Goal: Information Seeking & Learning: Learn about a topic

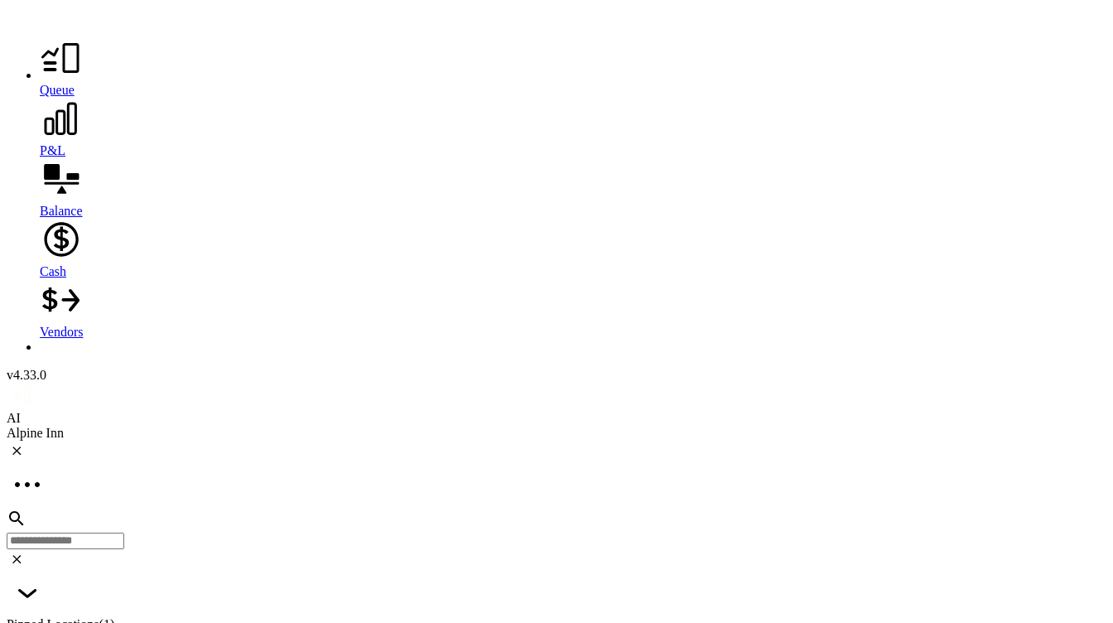
scroll to position [686, 0]
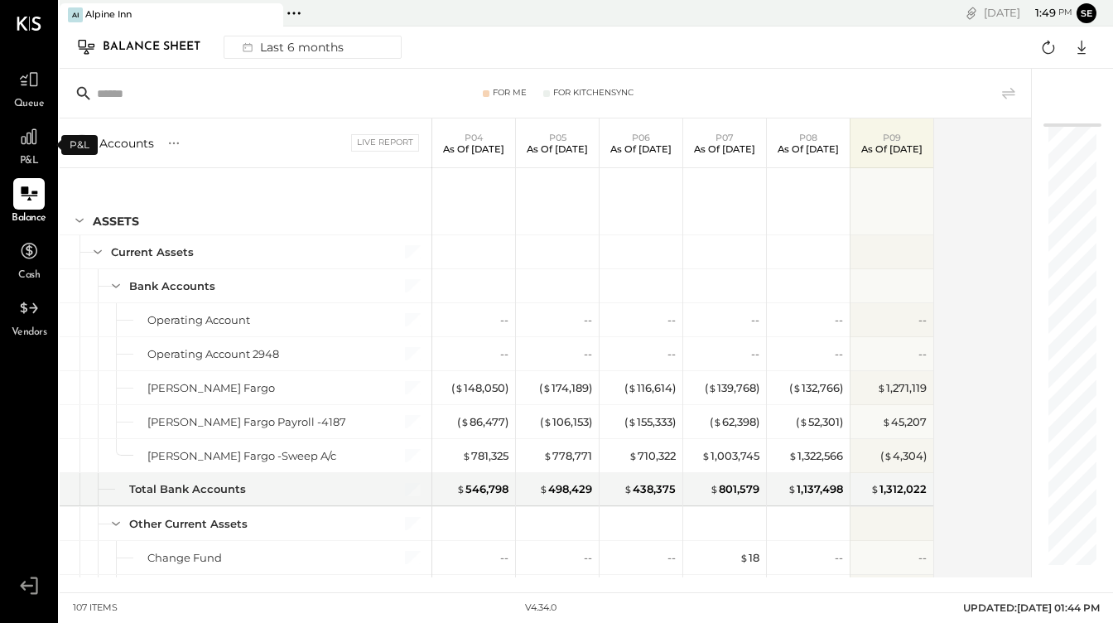
click at [30, 157] on span "P&L" at bounding box center [29, 161] width 19 height 15
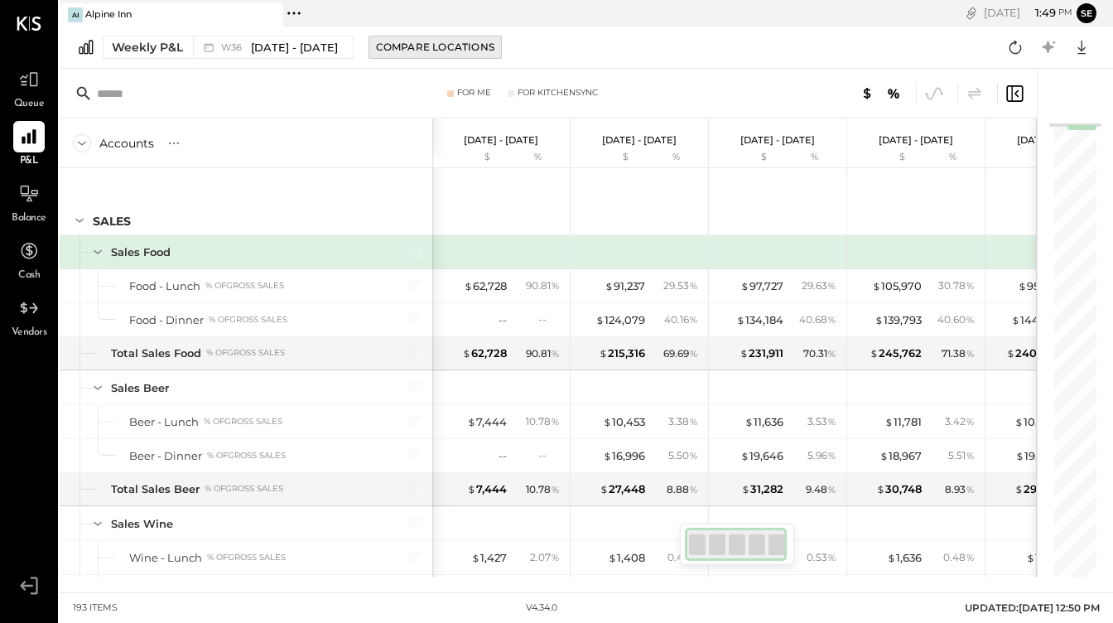
click at [402, 51] on div "Compare Locations" at bounding box center [435, 47] width 118 height 14
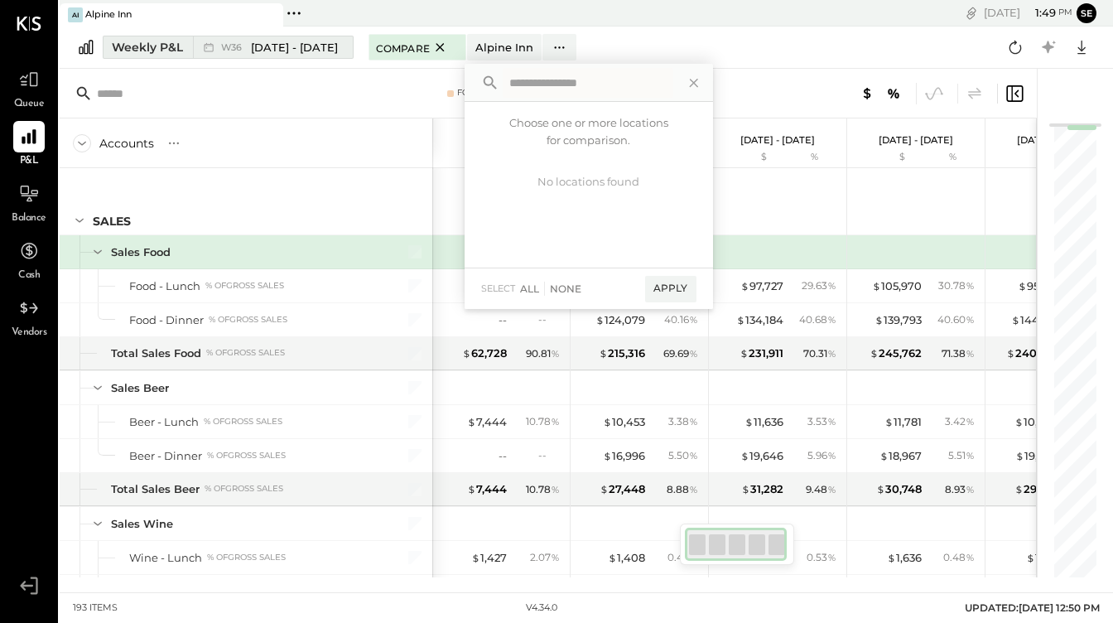
click at [279, 50] on span "Sep 1 - 7, 2025" at bounding box center [294, 48] width 87 height 16
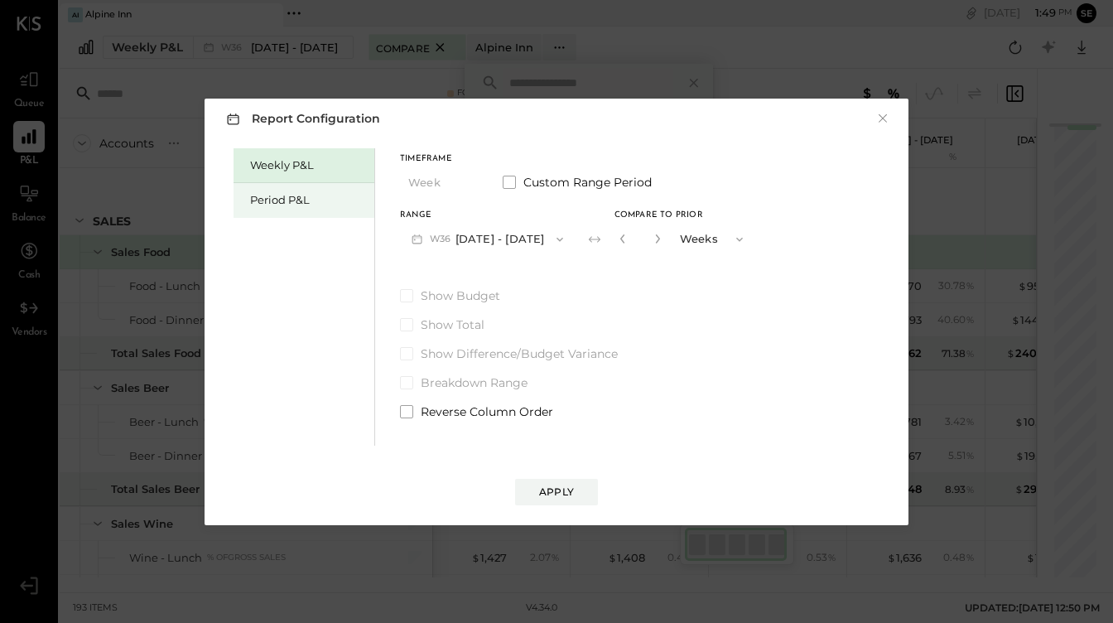
click at [302, 200] on div "Period P&L" at bounding box center [308, 200] width 116 height 16
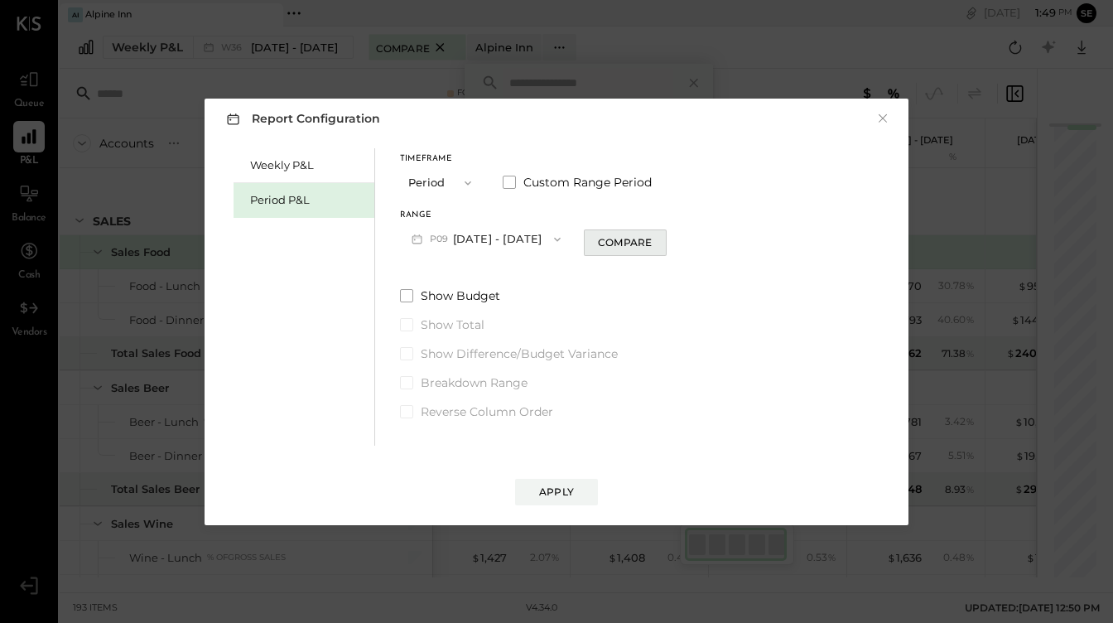
click at [607, 243] on div "Compare" at bounding box center [625, 242] width 54 height 14
click at [651, 242] on icon "button" at bounding box center [655, 239] width 10 height 10
type input "*"
click at [553, 495] on div "Apply" at bounding box center [556, 492] width 35 height 14
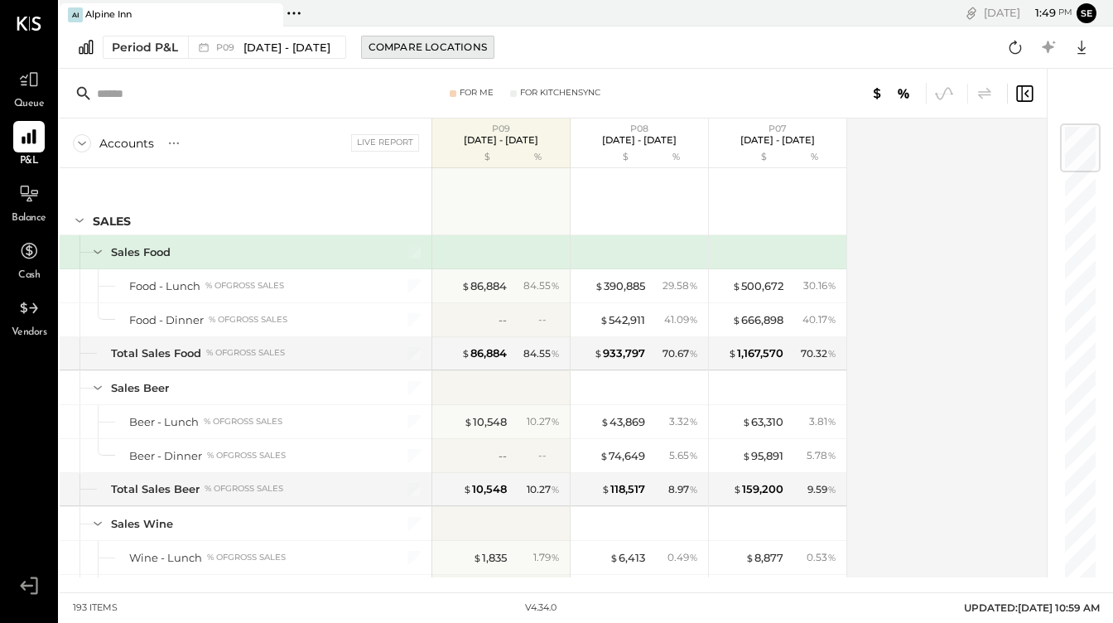
click at [388, 50] on div "Compare Locations" at bounding box center [428, 47] width 118 height 14
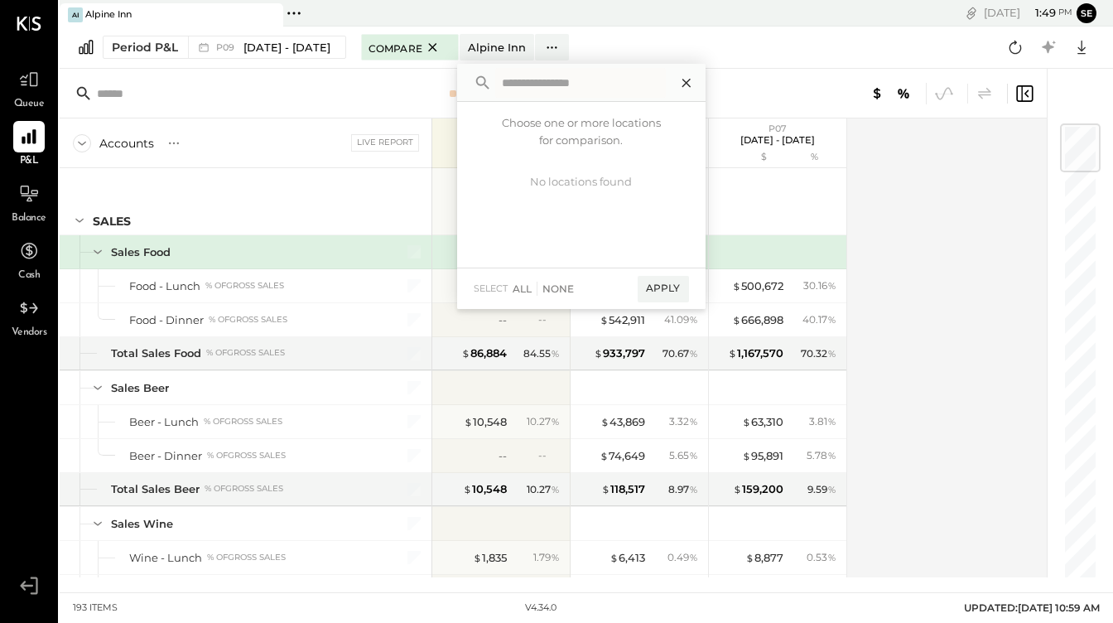
click at [676, 84] on icon at bounding box center [687, 83] width 22 height 22
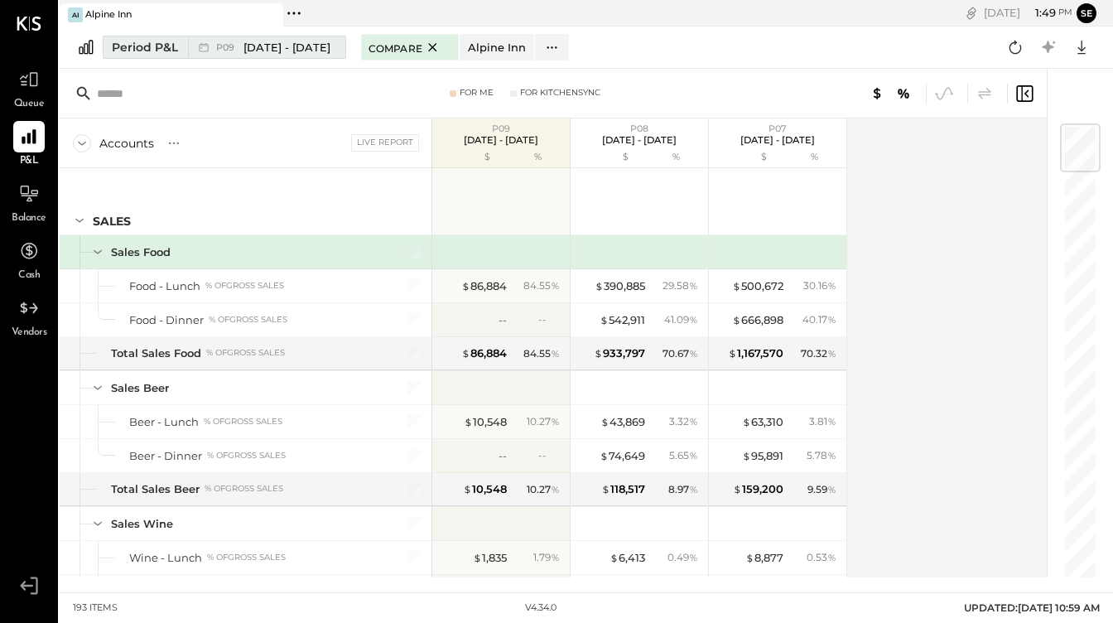
click at [278, 48] on span "Sep 1 - 28, 2025" at bounding box center [287, 48] width 87 height 16
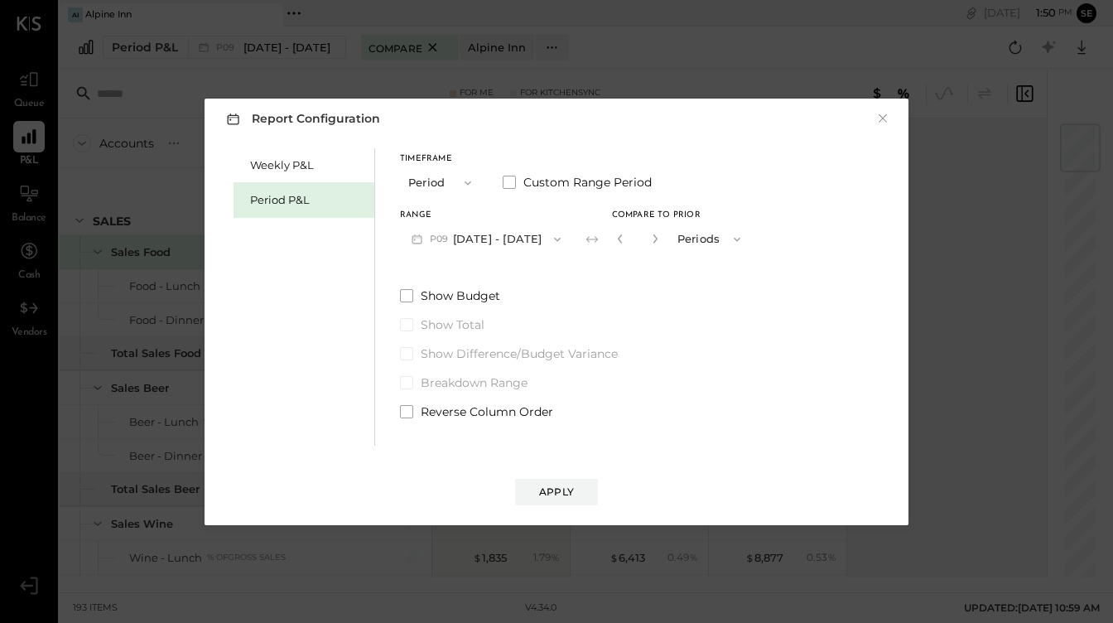
click at [551, 241] on icon "button" at bounding box center [557, 239] width 13 height 13
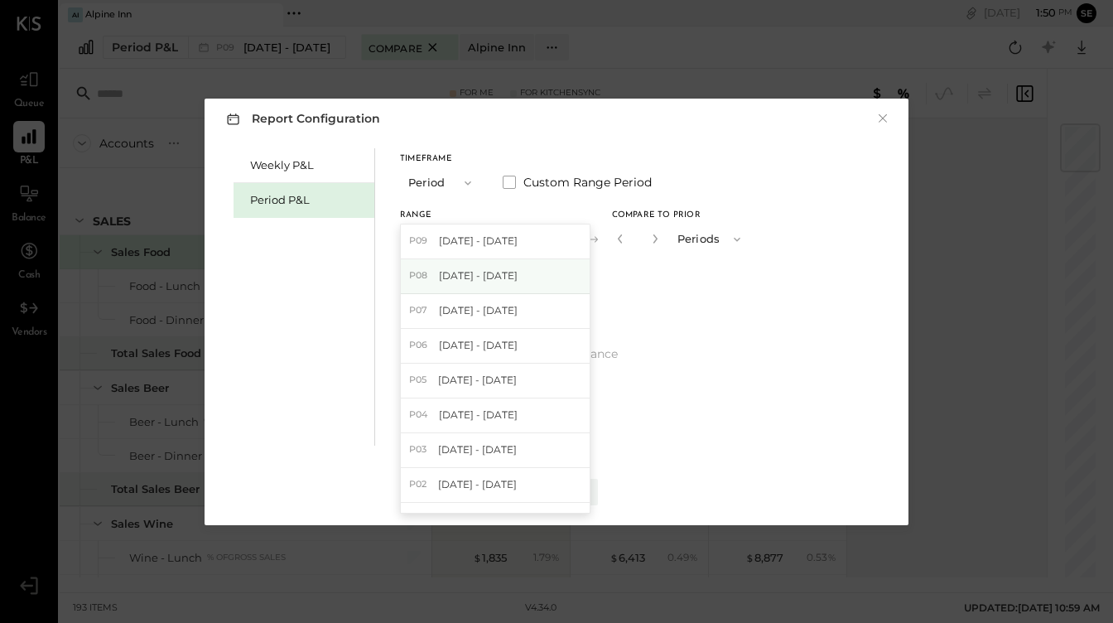
click at [498, 271] on span "Aug 4 - 31, 2025" at bounding box center [478, 275] width 79 height 14
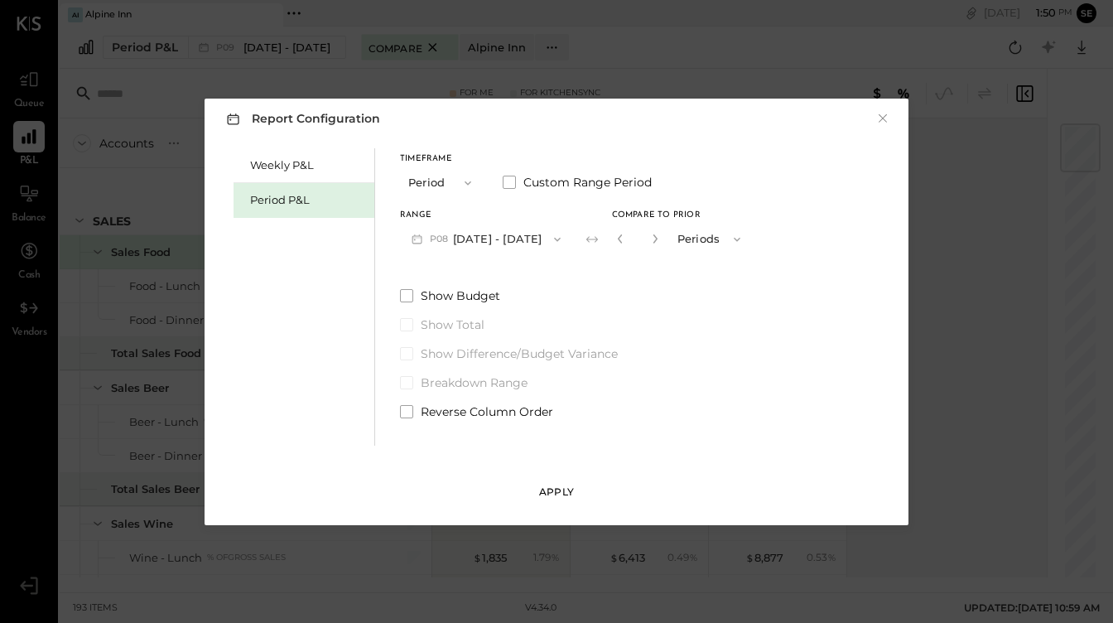
click at [560, 495] on div "Apply" at bounding box center [556, 492] width 35 height 14
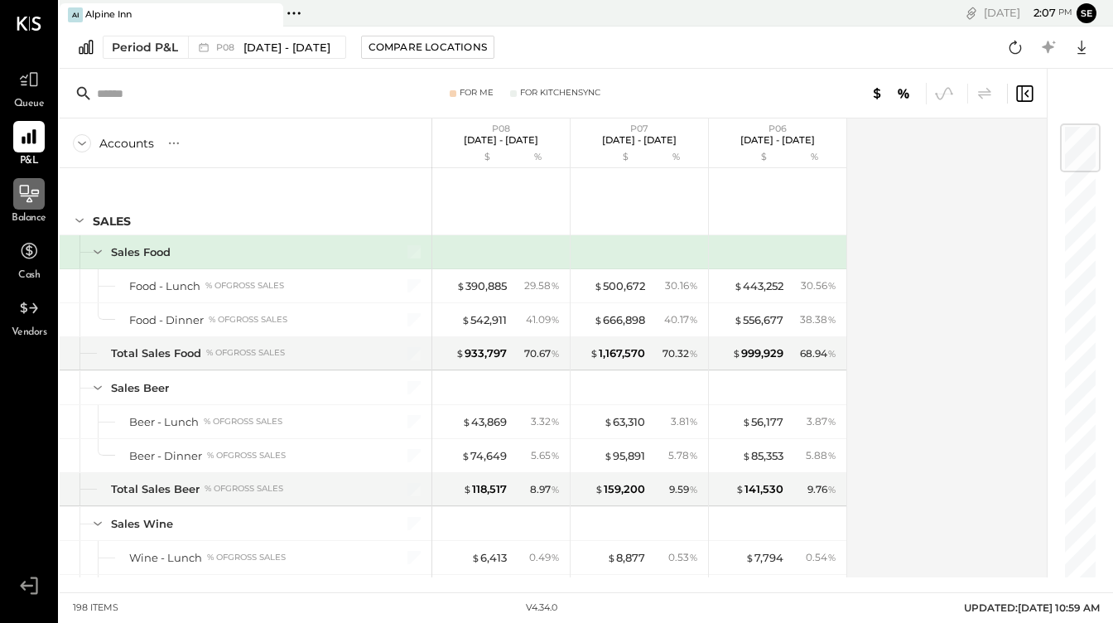
click at [30, 186] on icon at bounding box center [29, 194] width 22 height 22
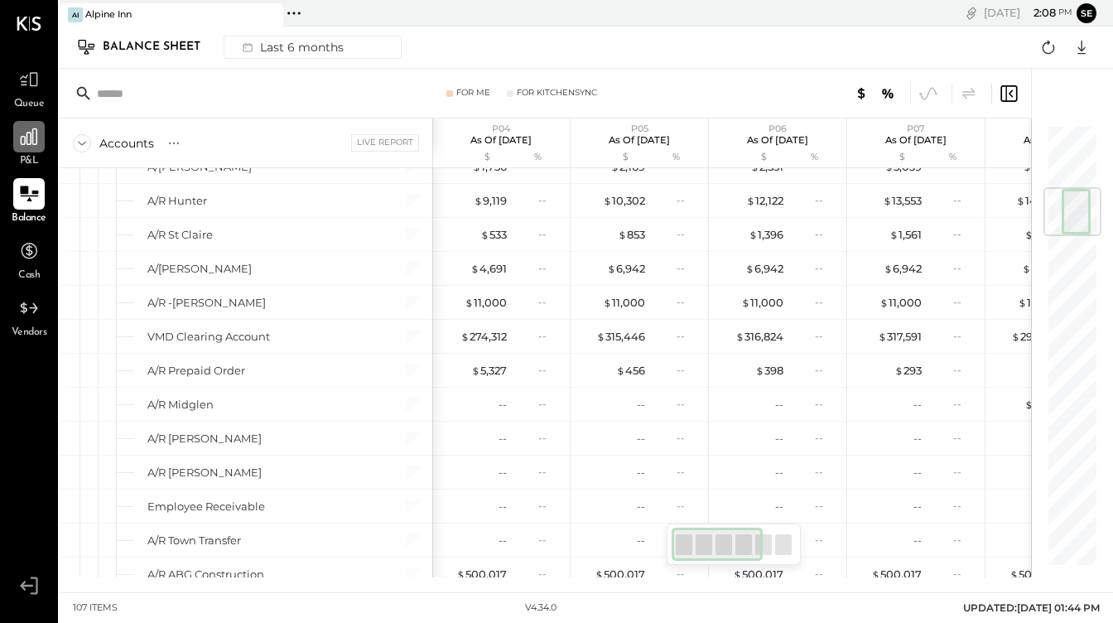
click at [21, 144] on icon at bounding box center [29, 137] width 22 height 22
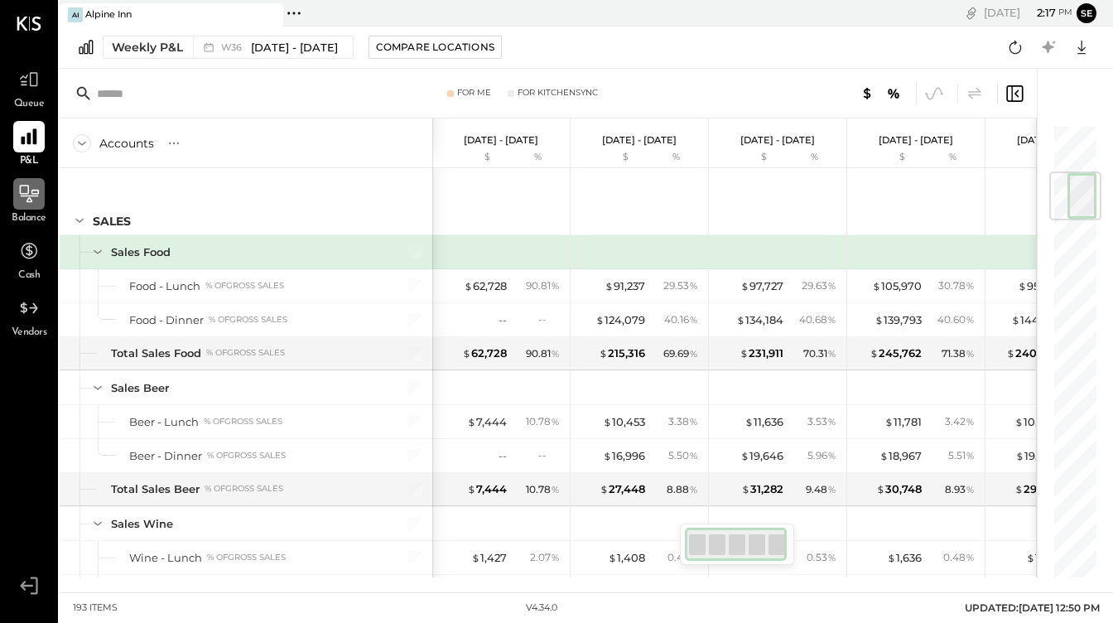
scroll to position [400, 0]
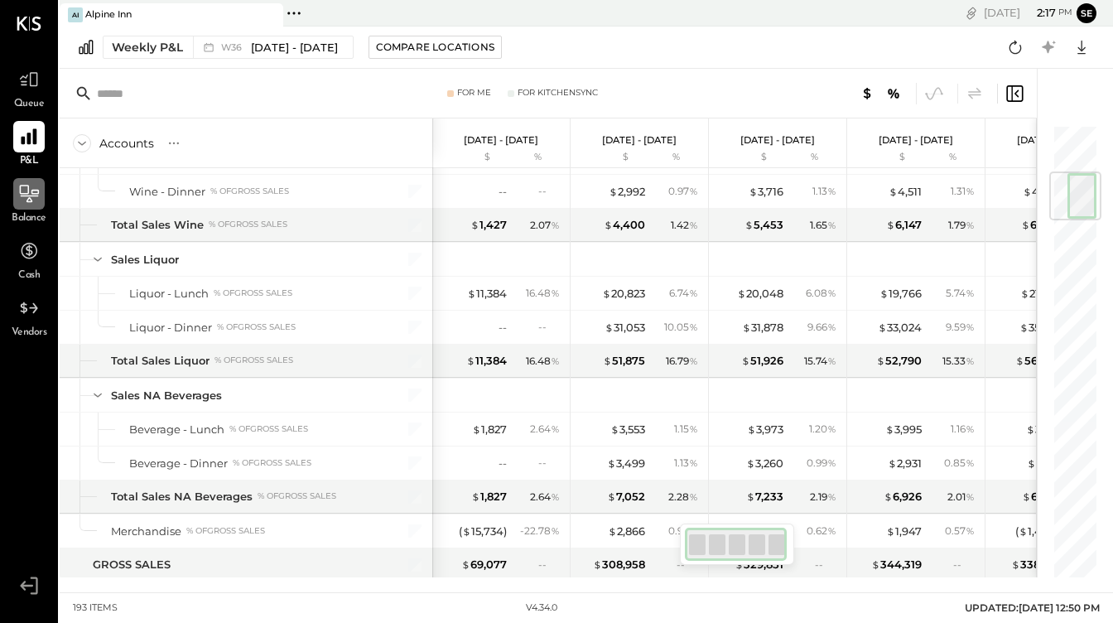
click at [30, 134] on icon at bounding box center [29, 137] width 16 height 16
click at [8, 147] on div "P&L" at bounding box center [29, 145] width 48 height 48
click at [410, 42] on div "Compare Locations" at bounding box center [435, 47] width 118 height 14
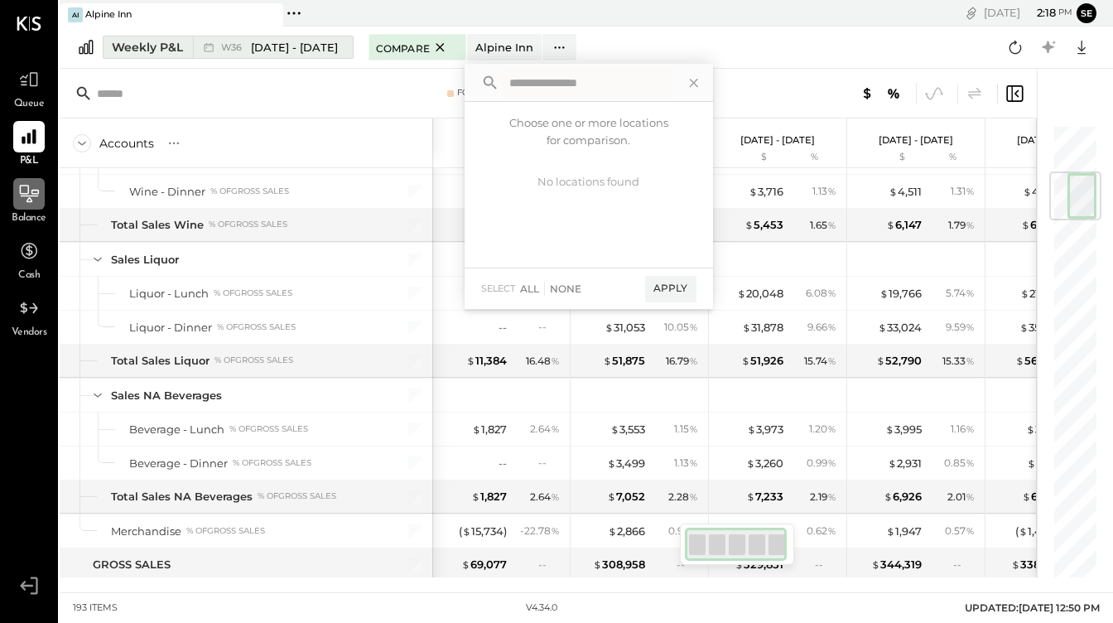
click at [313, 41] on span "Sep 1 - 7, 2025" at bounding box center [294, 48] width 87 height 16
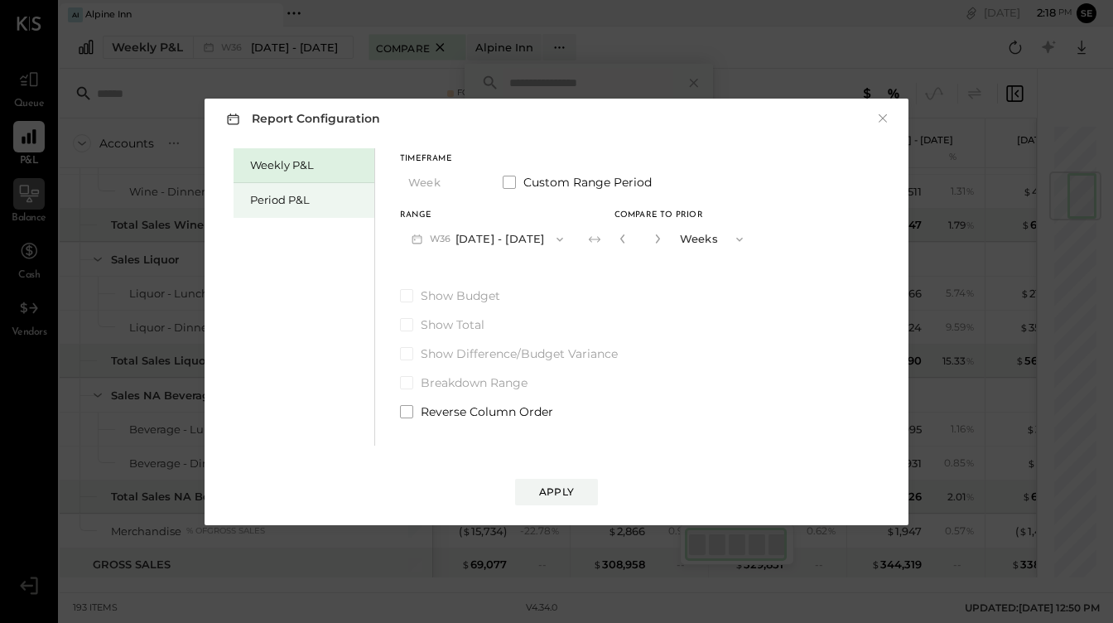
click at [287, 200] on div "Period P&L" at bounding box center [308, 200] width 116 height 16
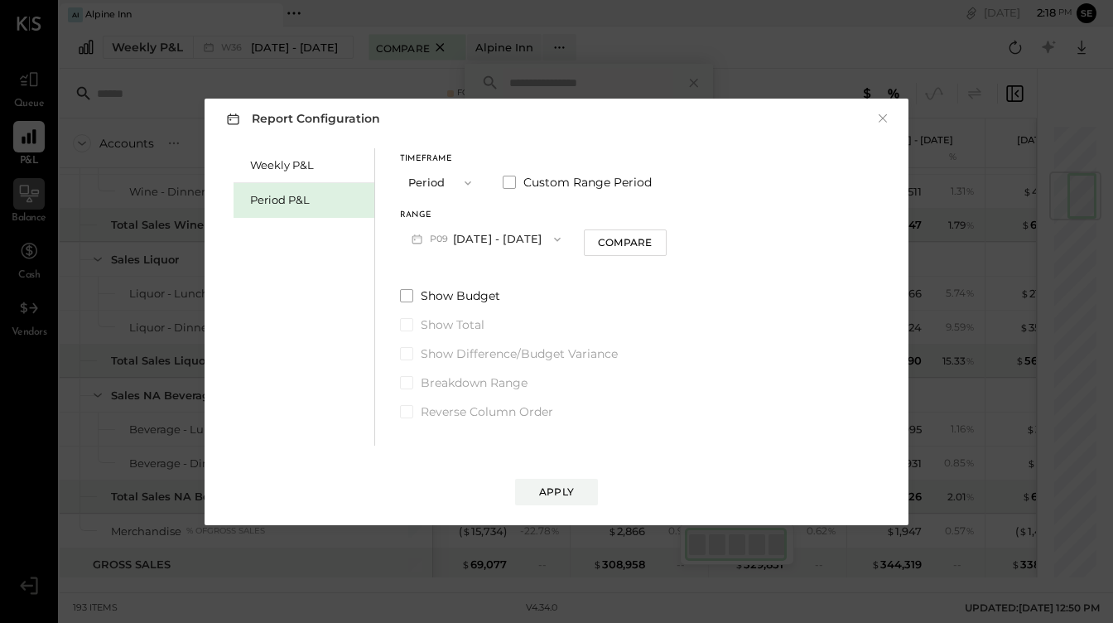
click at [554, 240] on icon "button" at bounding box center [557, 239] width 7 height 4
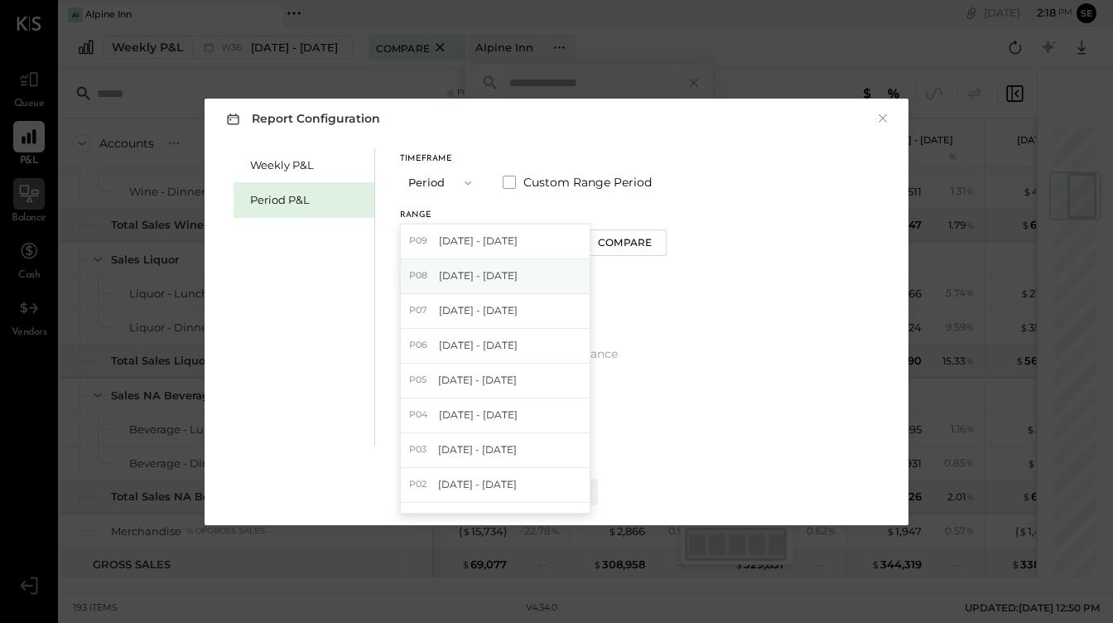
click at [497, 270] on span "Aug 4 - 31, 2025" at bounding box center [478, 275] width 79 height 14
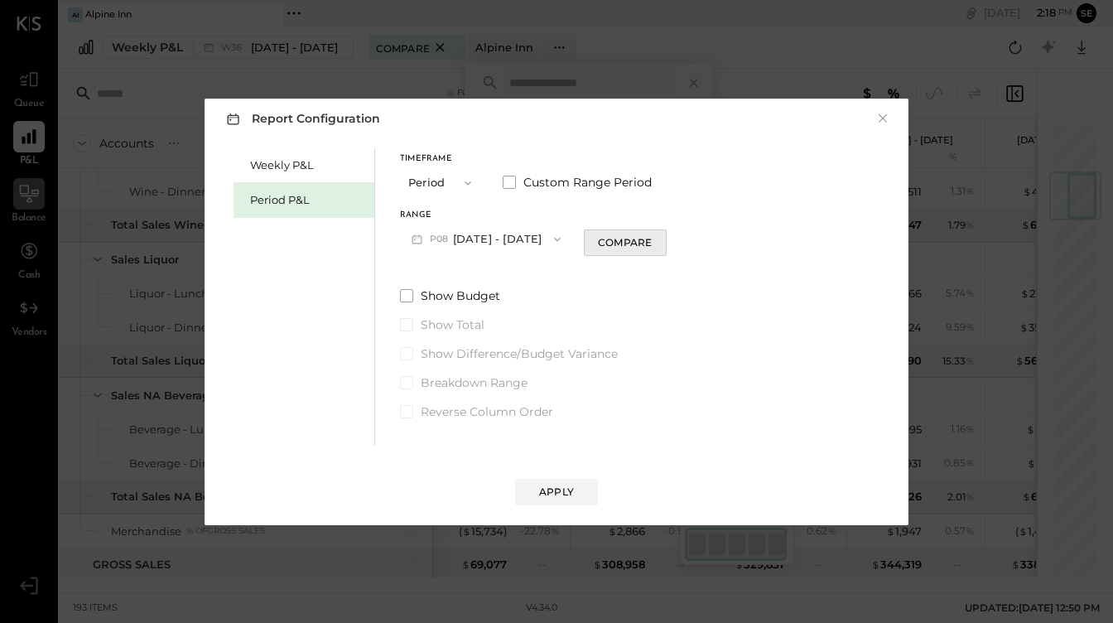
click at [634, 248] on div "Compare" at bounding box center [625, 242] width 54 height 14
click at [554, 491] on div "Apply" at bounding box center [556, 492] width 35 height 14
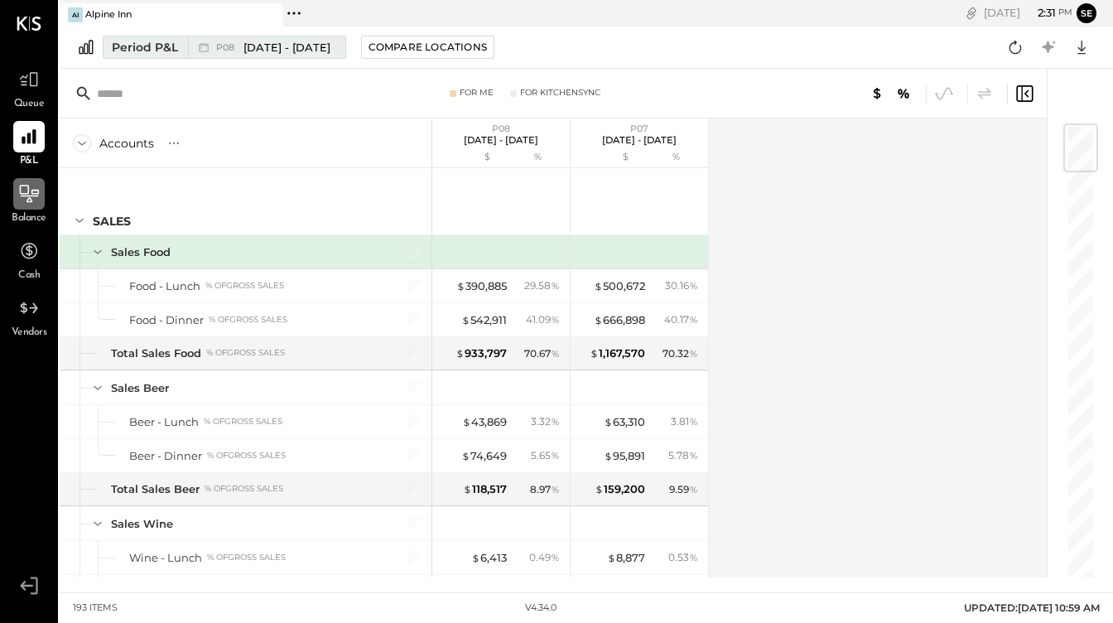
click at [258, 49] on span "Aug 4 - 31, 2025" at bounding box center [287, 48] width 87 height 16
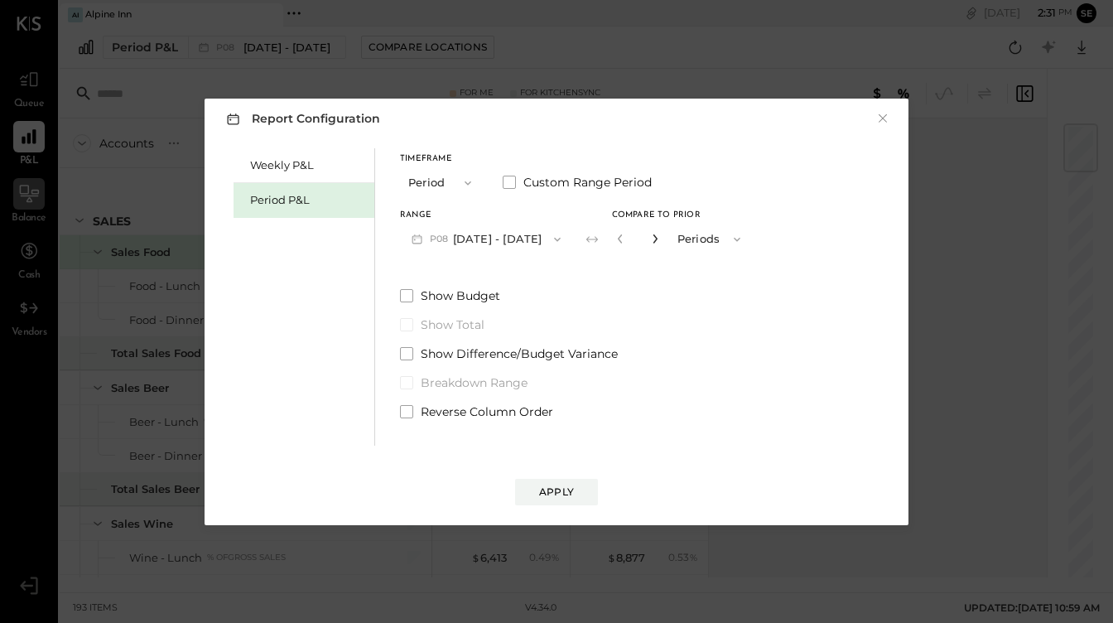
click at [653, 237] on icon "button" at bounding box center [655, 239] width 10 height 10
type input "*"
click at [568, 492] on div "Apply" at bounding box center [556, 492] width 35 height 14
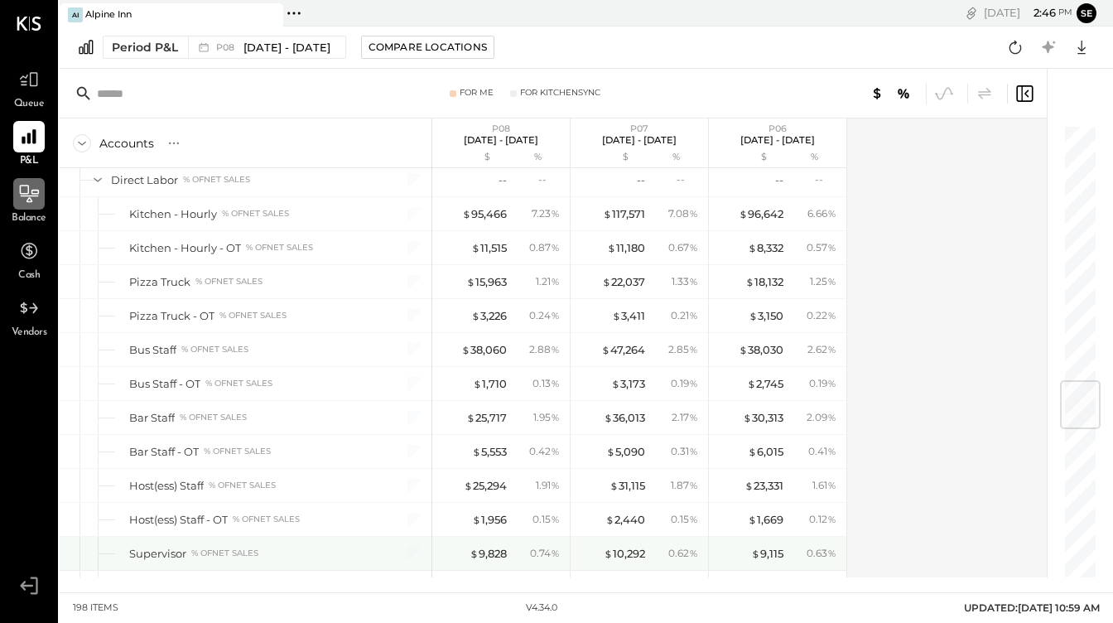
scroll to position [2157, 0]
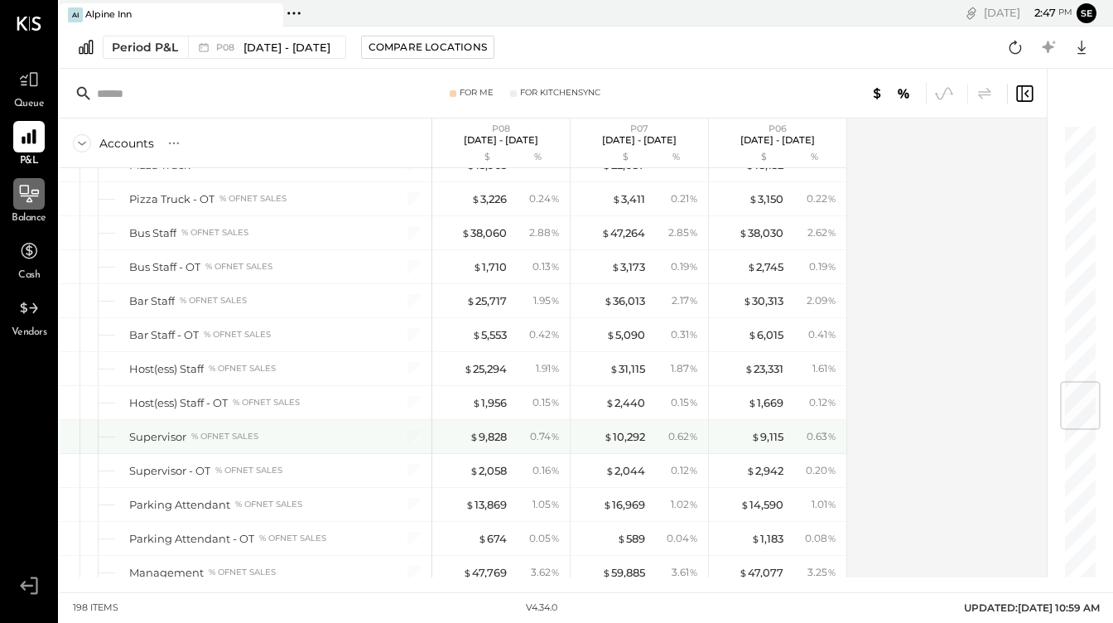
click at [178, 421] on div "Supervisor % of NET SALES" at bounding box center [246, 436] width 372 height 33
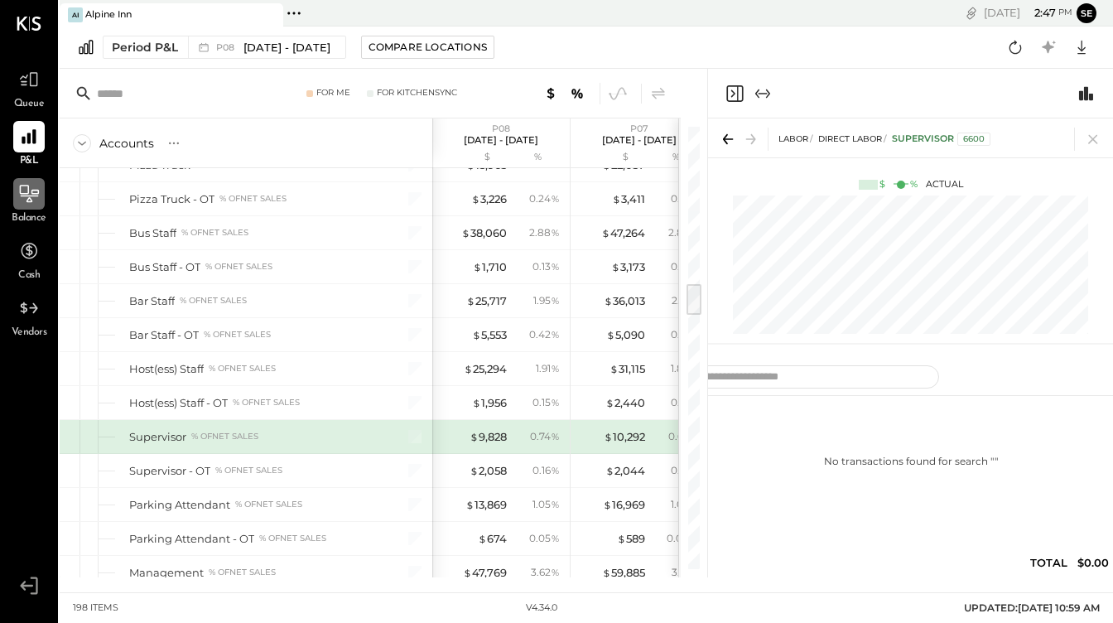
click at [762, 93] on icon "Expand panel (e)" at bounding box center [762, 93] width 9 height 1
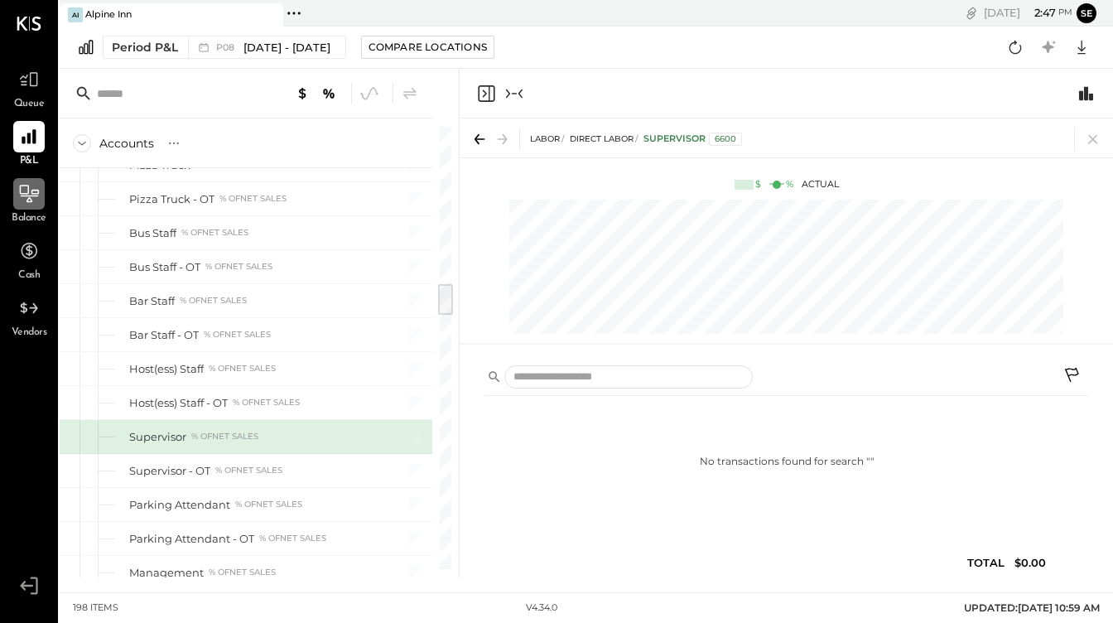
click at [510, 96] on icon "Collapse panel (e)" at bounding box center [515, 94] width 20 height 20
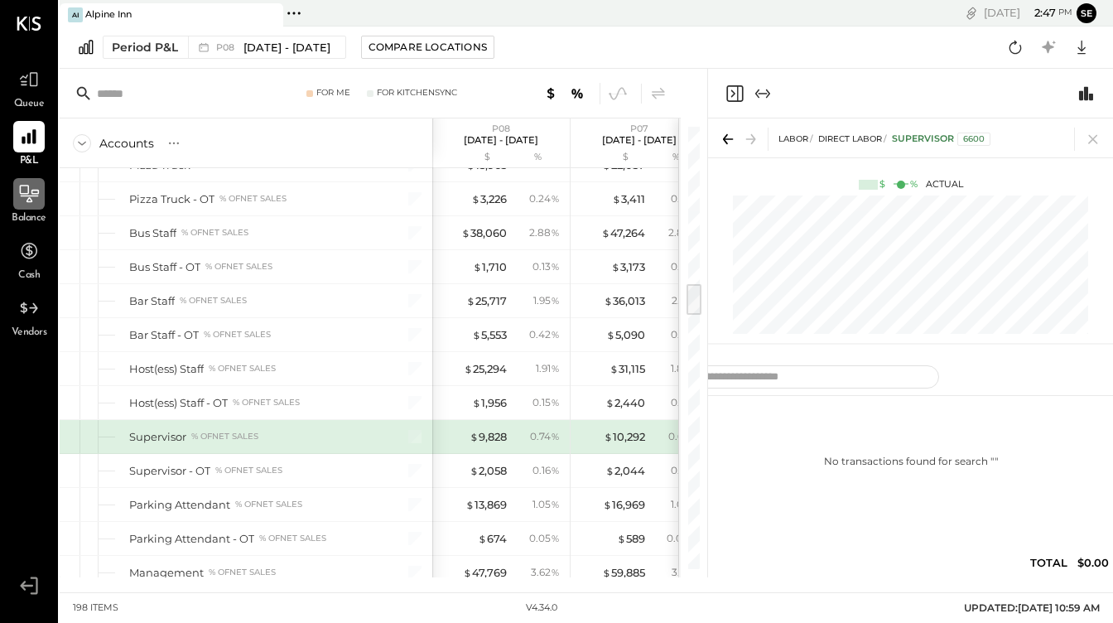
click at [739, 95] on icon "Close panel" at bounding box center [735, 94] width 20 height 20
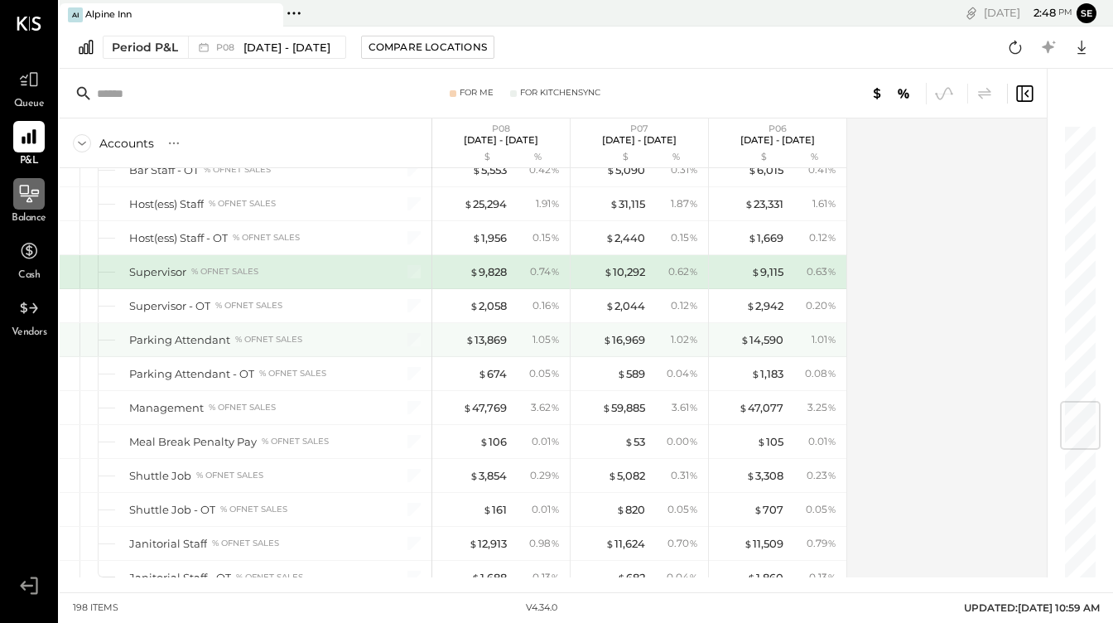
scroll to position [2392, 0]
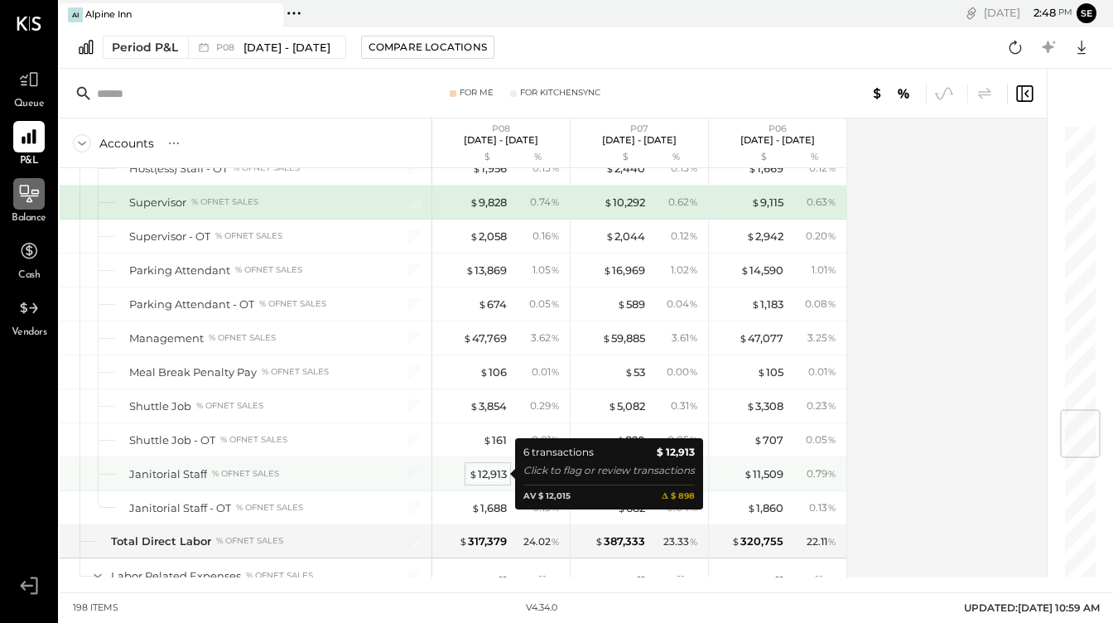
click at [489, 475] on div "$ 12,913" at bounding box center [488, 474] width 38 height 16
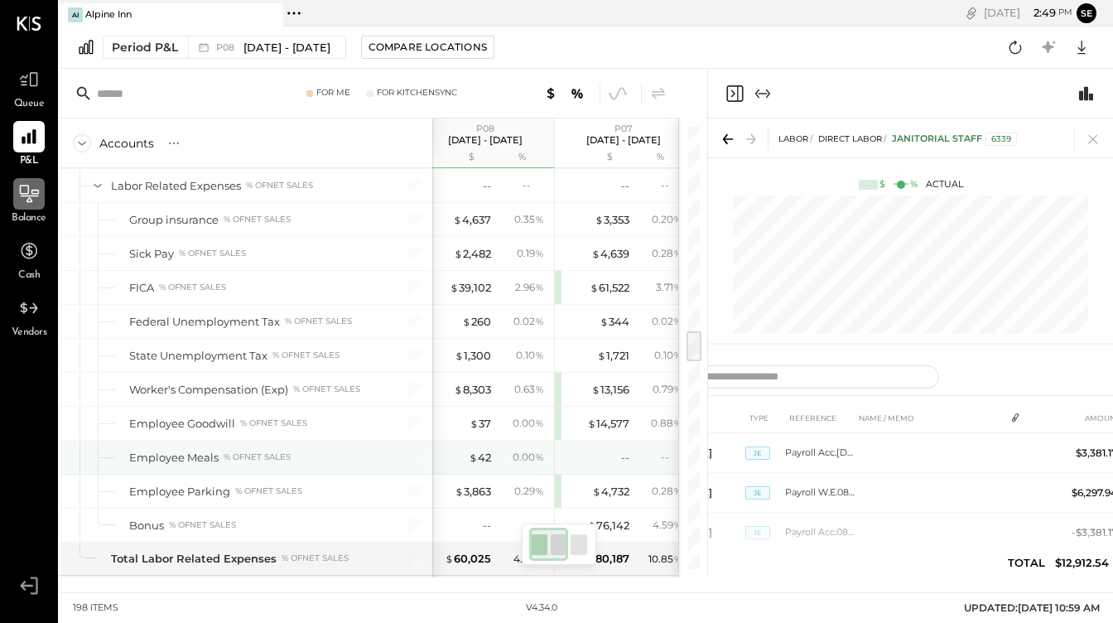
scroll to position [0, 17]
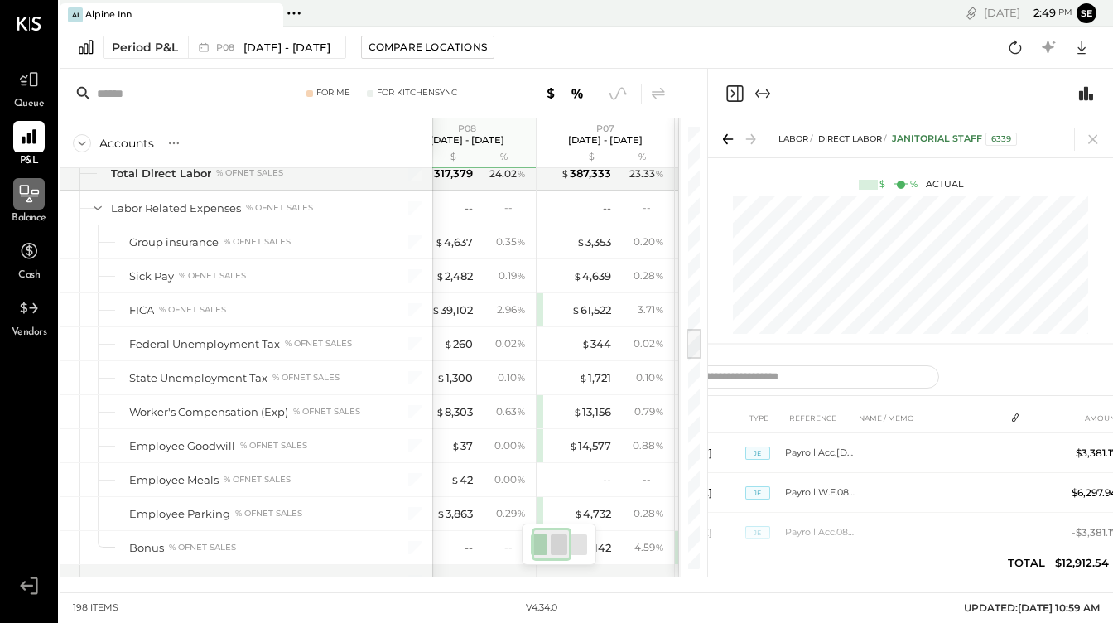
click at [732, 82] on div at bounding box center [910, 94] width 405 height 50
click at [733, 91] on icon "Close panel" at bounding box center [735, 94] width 20 height 20
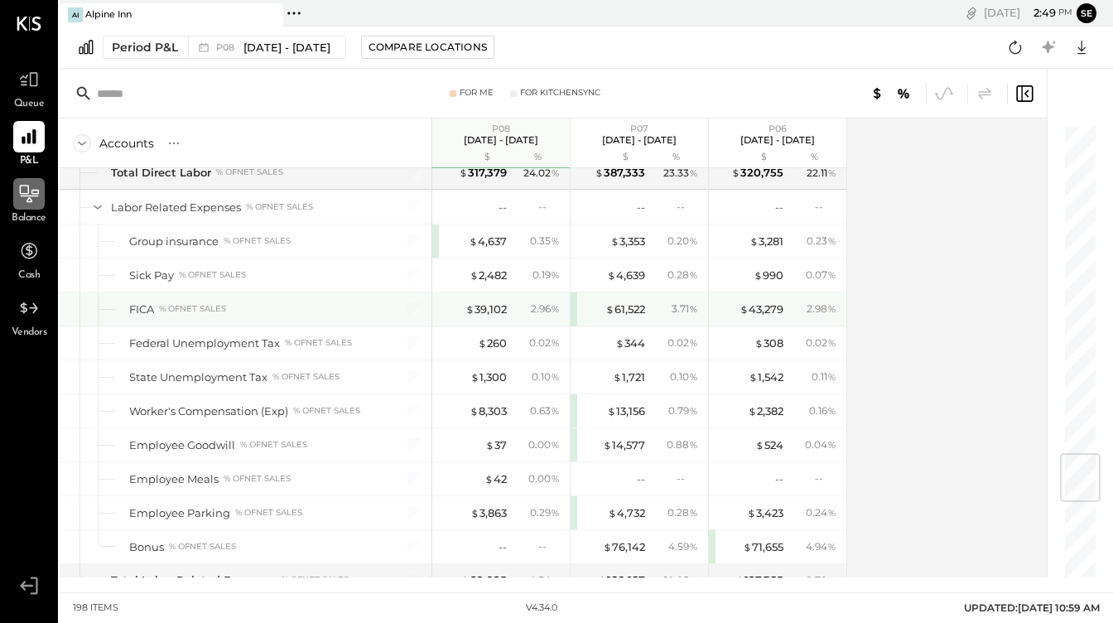
click at [573, 306] on div "$ 61,522 3.71 %" at bounding box center [640, 308] width 138 height 33
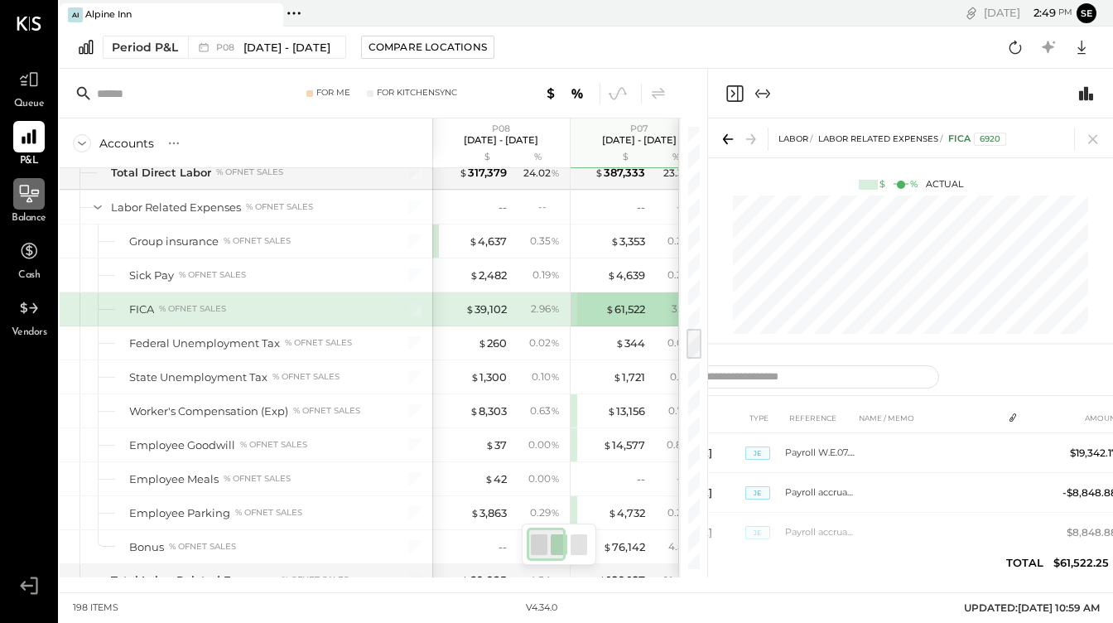
click at [573, 306] on div "$ 61,522 3.71 %" at bounding box center [640, 308] width 138 height 33
click at [733, 94] on icon "Close panel" at bounding box center [734, 92] width 4 height 7
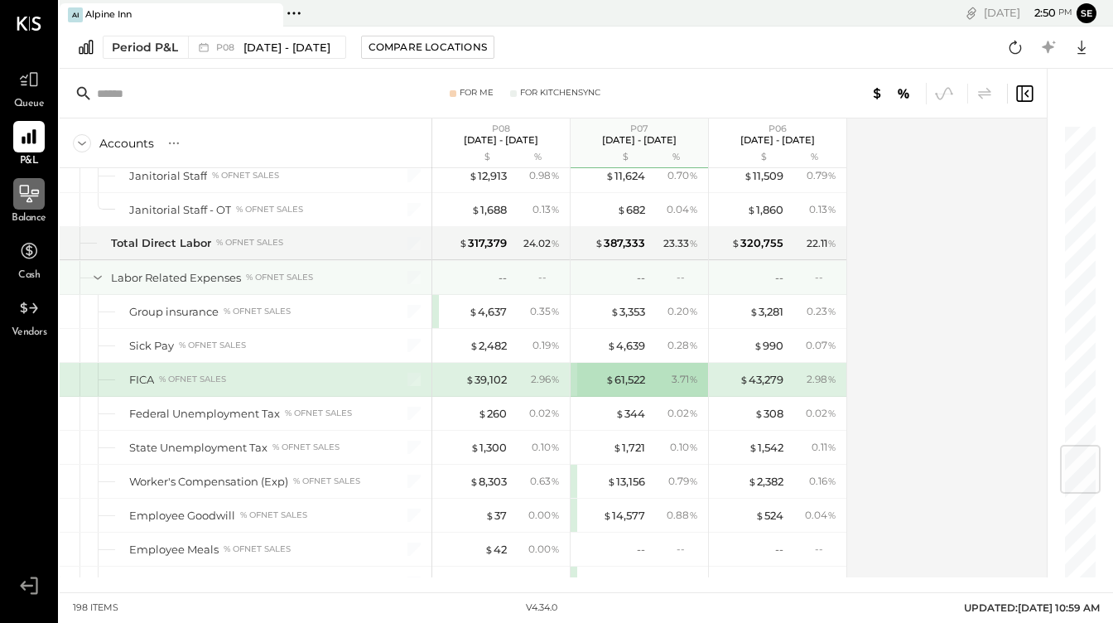
scroll to position [2691, 0]
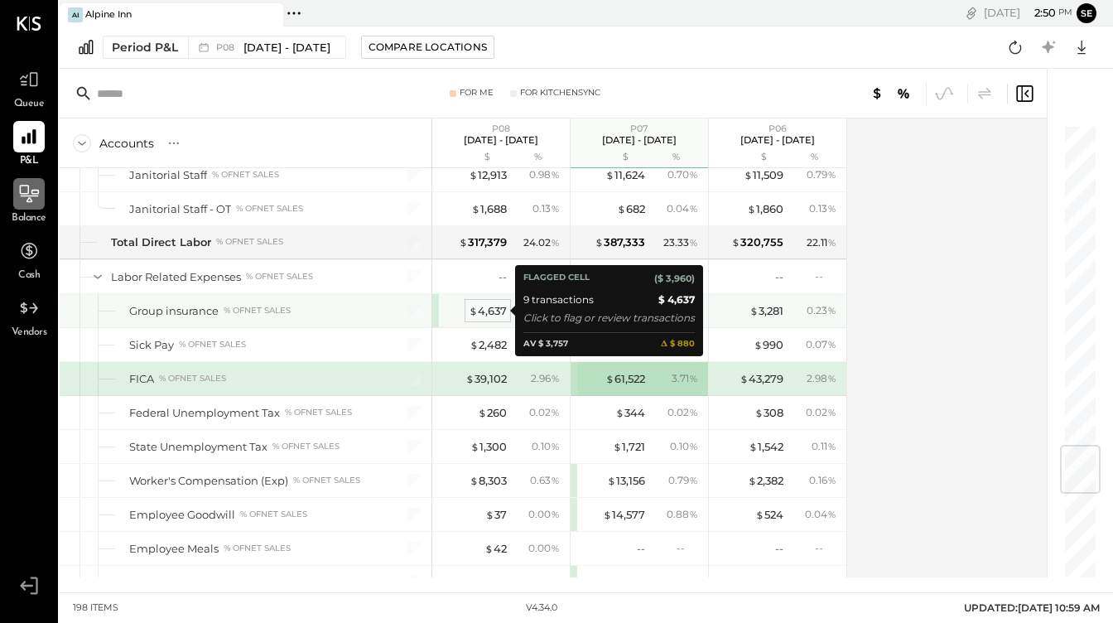
click at [488, 313] on div "$ 4,637" at bounding box center [488, 311] width 38 height 16
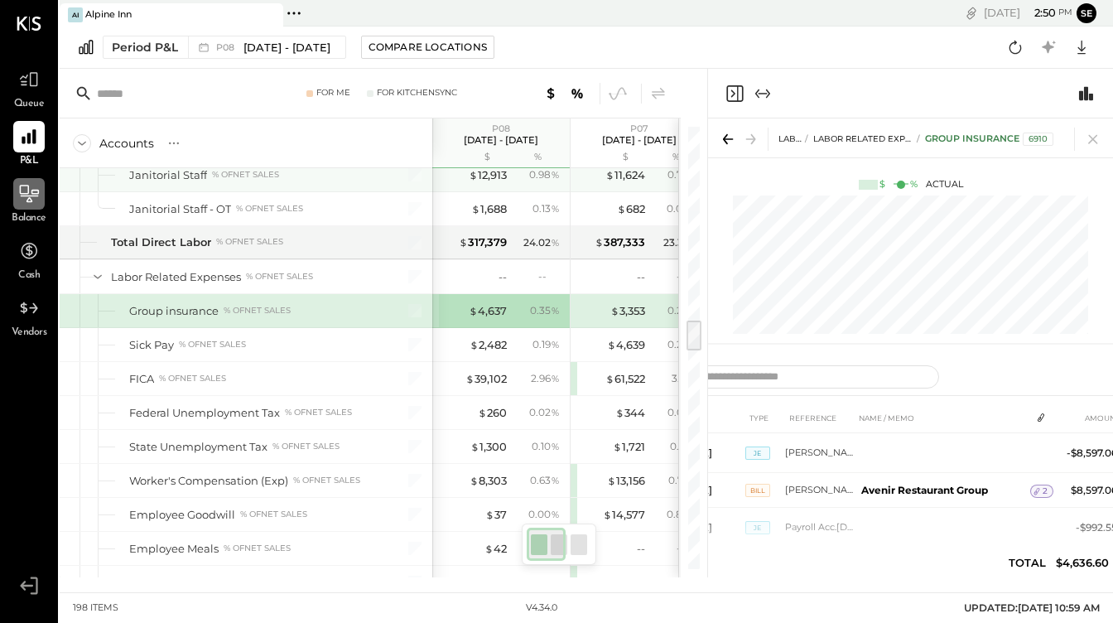
scroll to position [2614, 0]
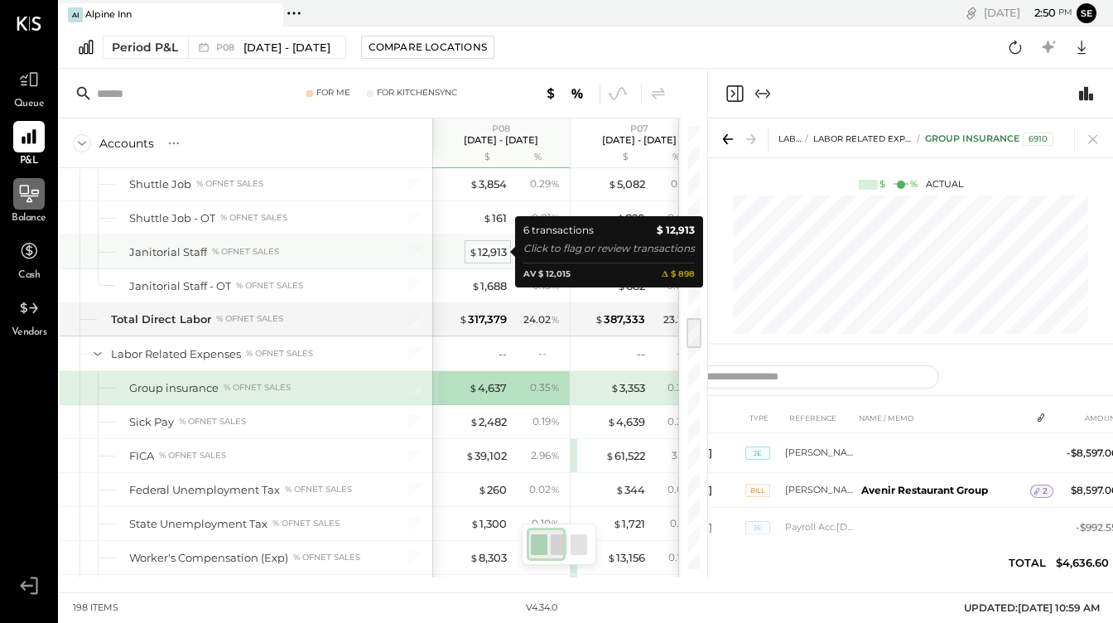
click at [490, 254] on div "$ 12,913" at bounding box center [488, 252] width 38 height 16
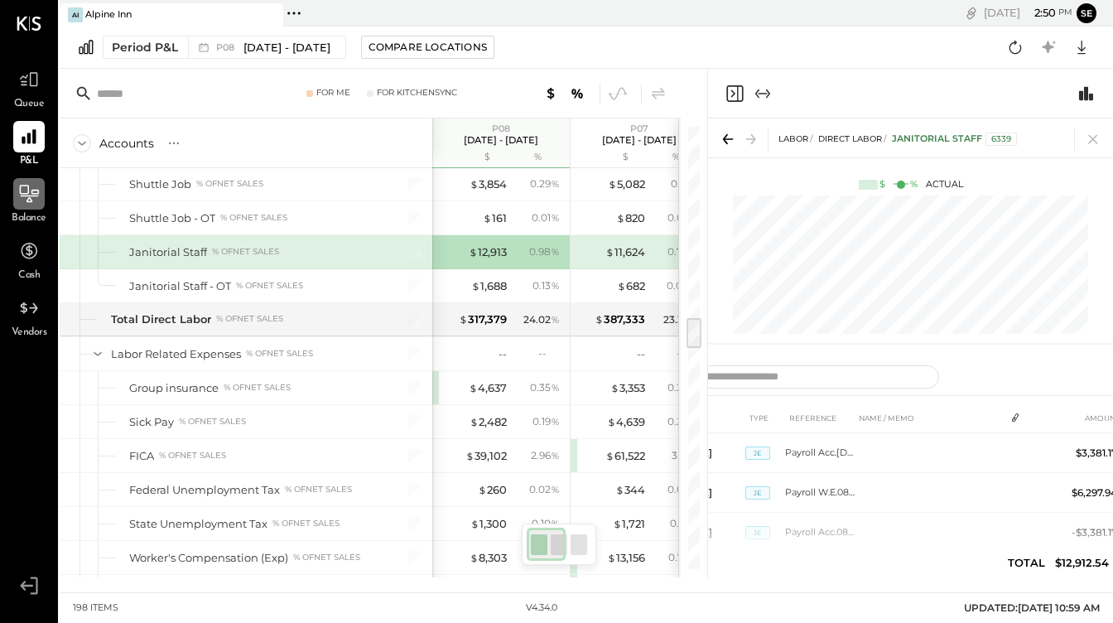
click at [735, 95] on icon "Close panel" at bounding box center [735, 94] width 20 height 20
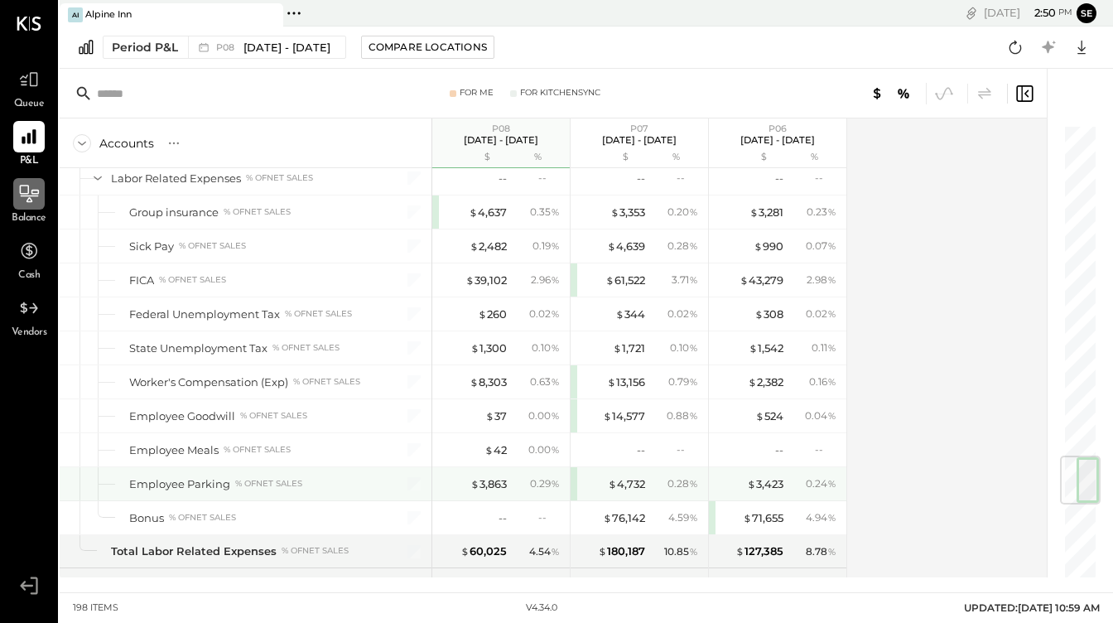
scroll to position [2785, 0]
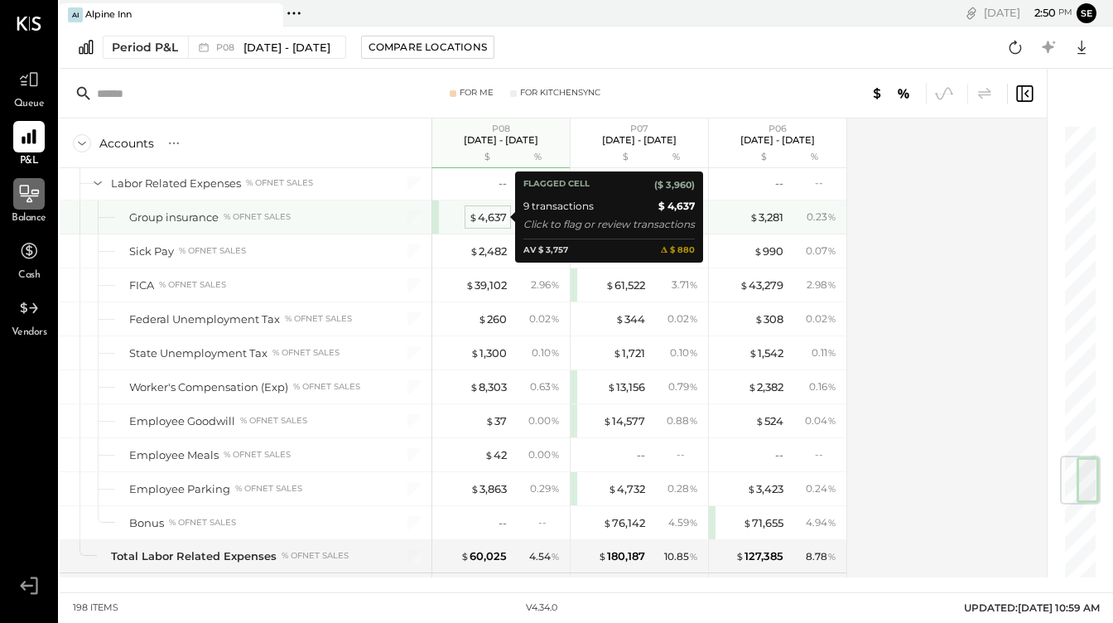
click at [495, 220] on div "$ 4,637" at bounding box center [488, 218] width 38 height 16
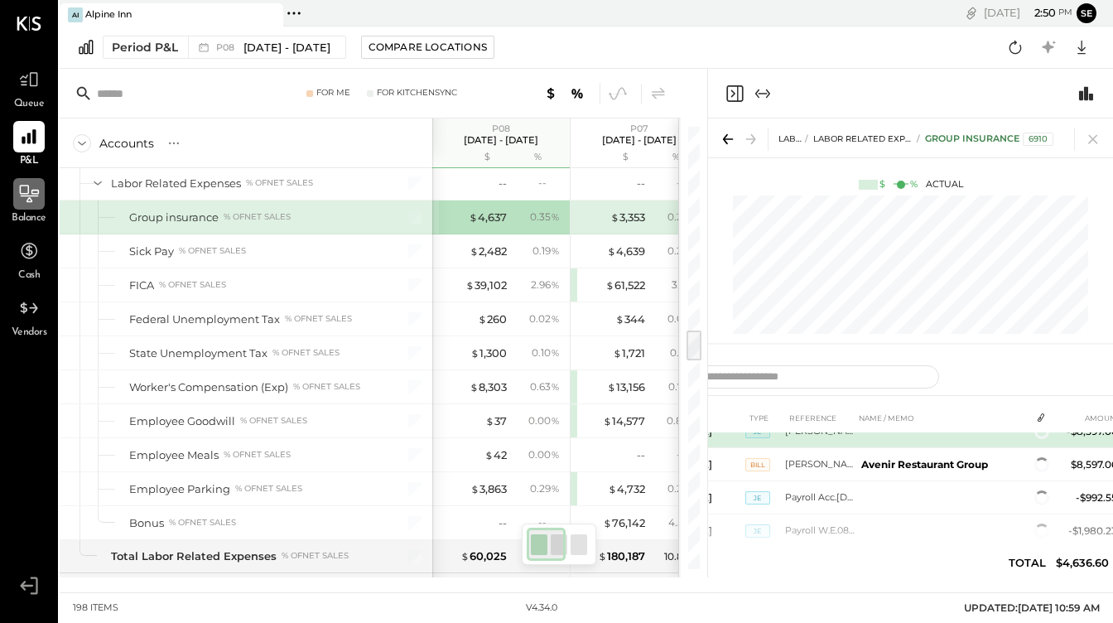
scroll to position [7, 0]
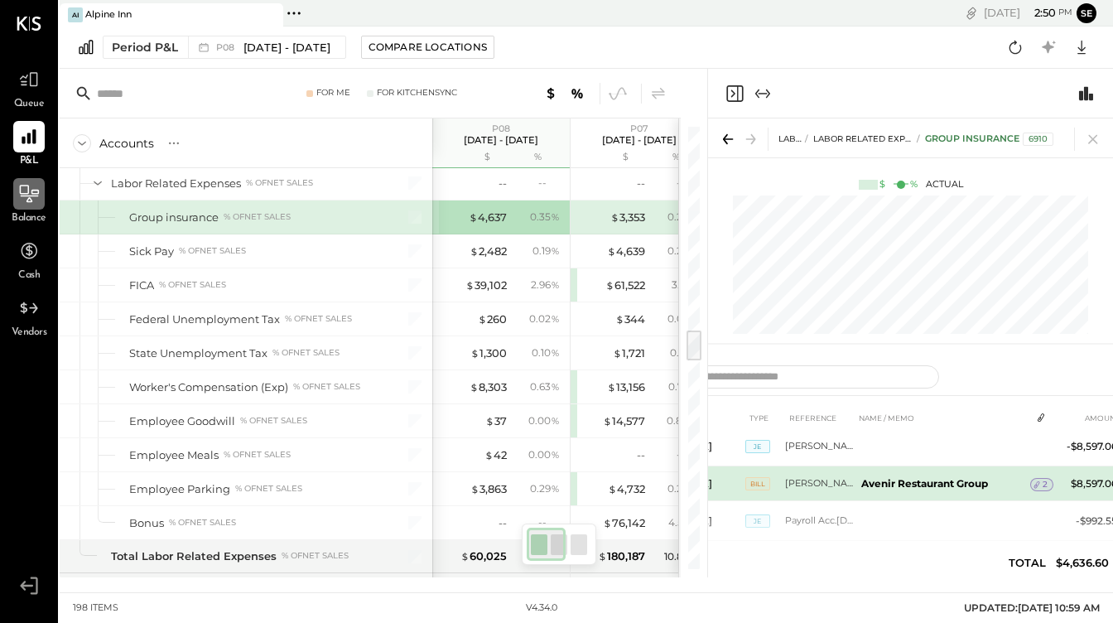
click at [1043, 485] on span "2" at bounding box center [1045, 485] width 5 height 12
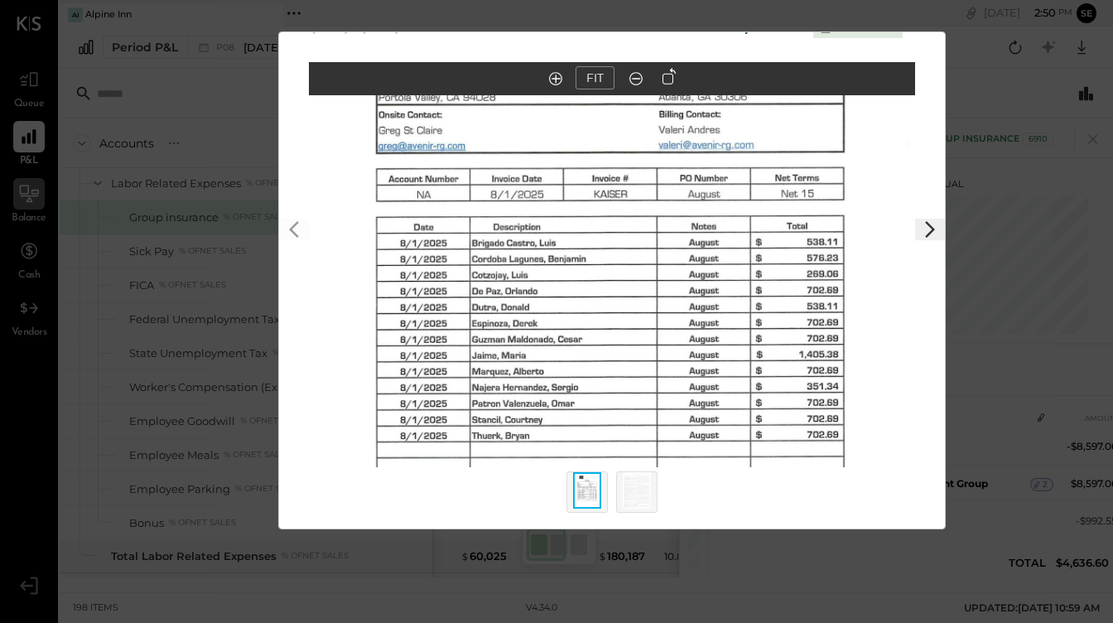
scroll to position [0, 0]
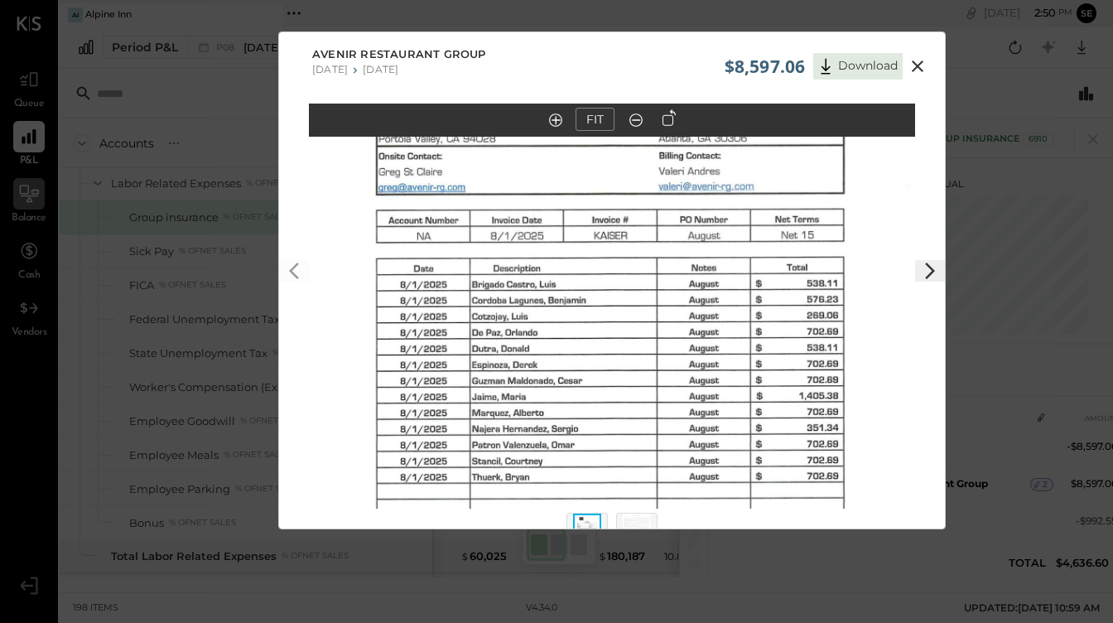
click at [917, 66] on icon at bounding box center [918, 66] width 12 height 12
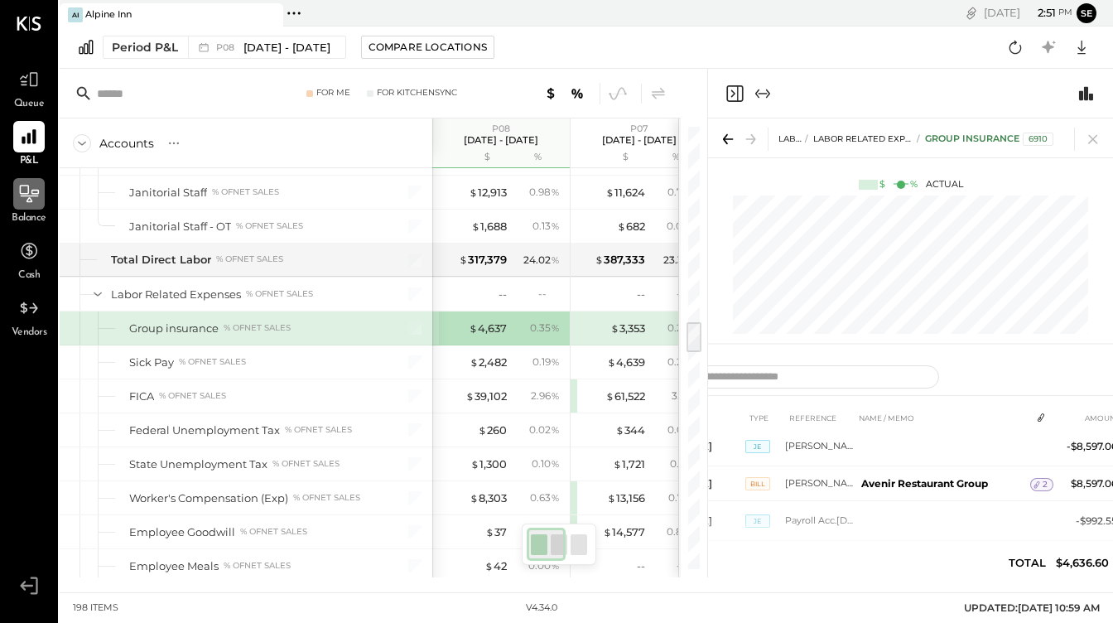
scroll to position [2675, 0]
click at [732, 90] on icon "Close panel" at bounding box center [734, 92] width 4 height 7
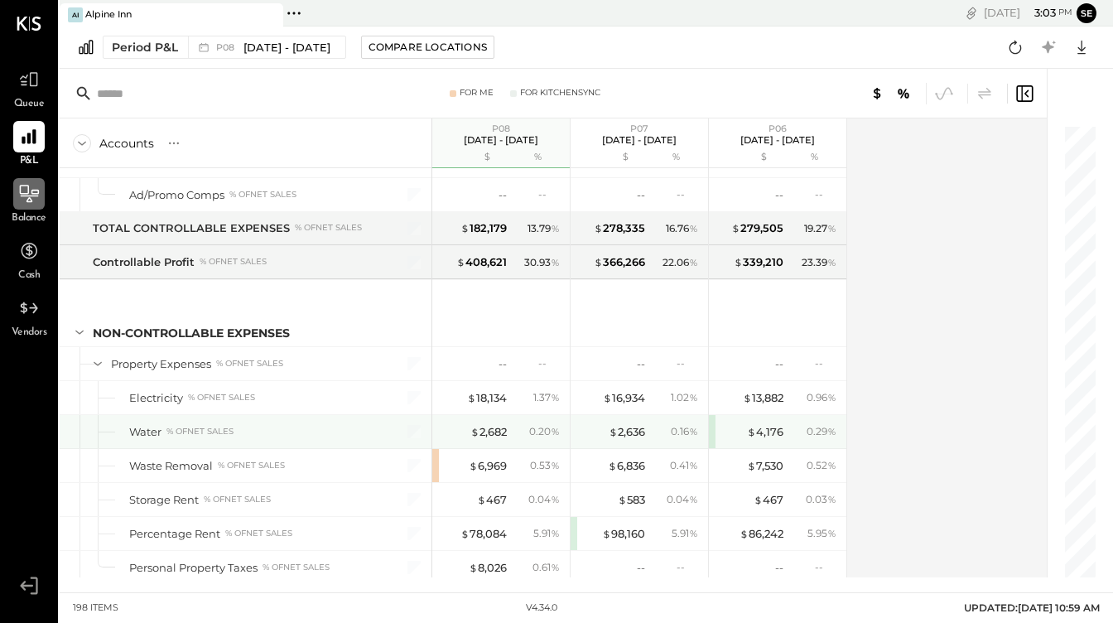
scroll to position [5200, 0]
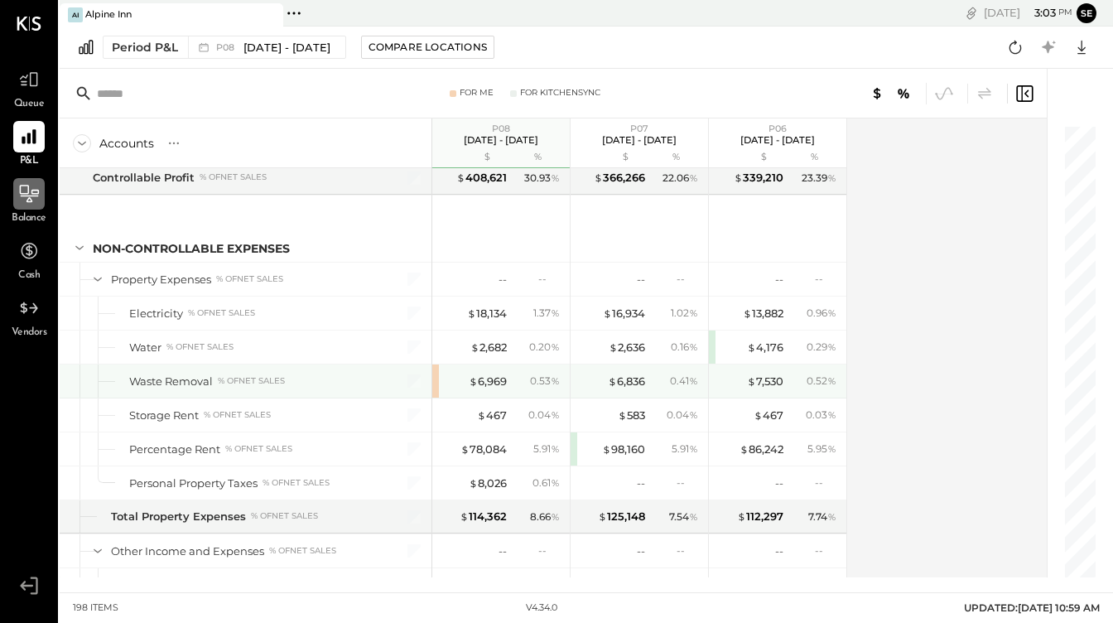
click at [434, 379] on div "$ 6,969 0.53 %" at bounding box center [501, 381] width 138 height 33
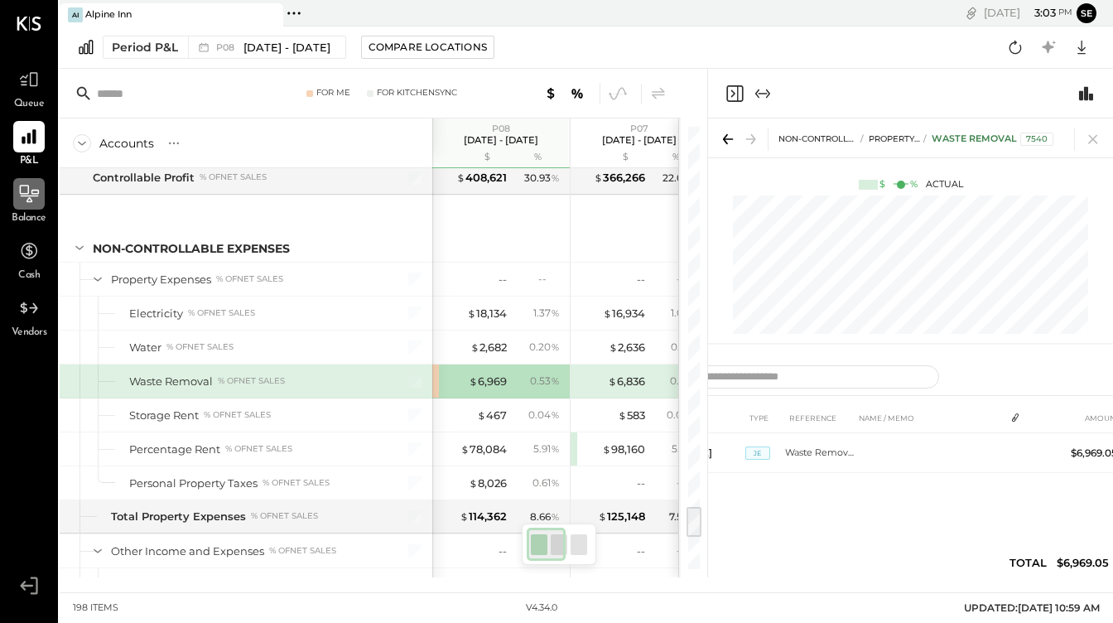
click at [1044, 151] on div "NON-CONTROLLABLE EXPENSES Property Expenses Waste Removal 7540" at bounding box center [910, 137] width 405 height 39
click at [1044, 142] on div "7540" at bounding box center [1037, 139] width 33 height 13
click at [1031, 143] on div "7540" at bounding box center [1037, 139] width 33 height 13
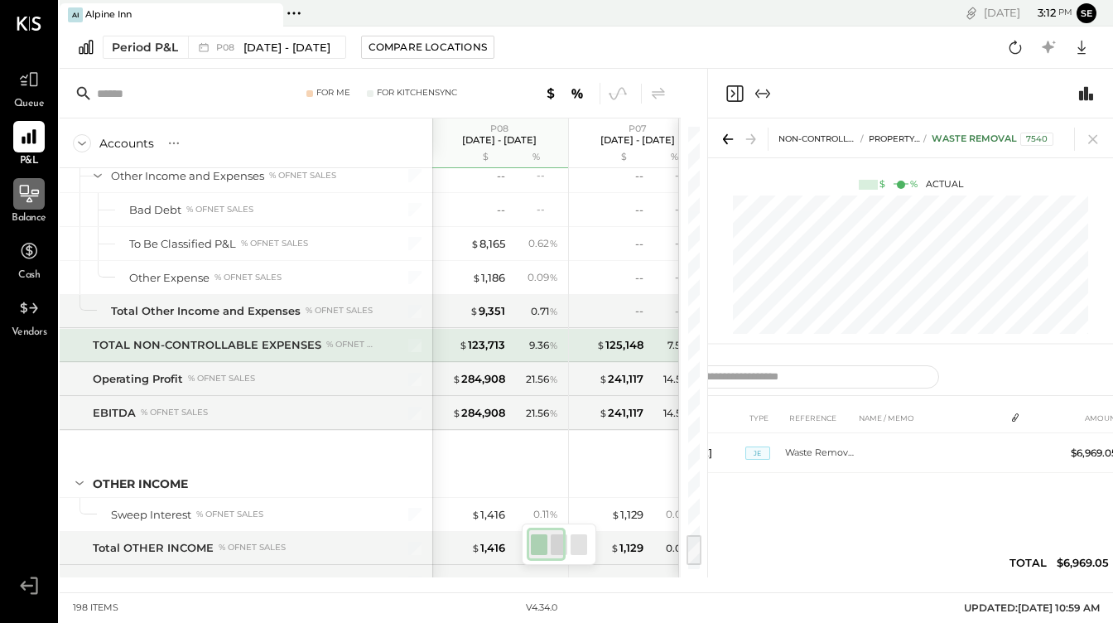
scroll to position [5639, 0]
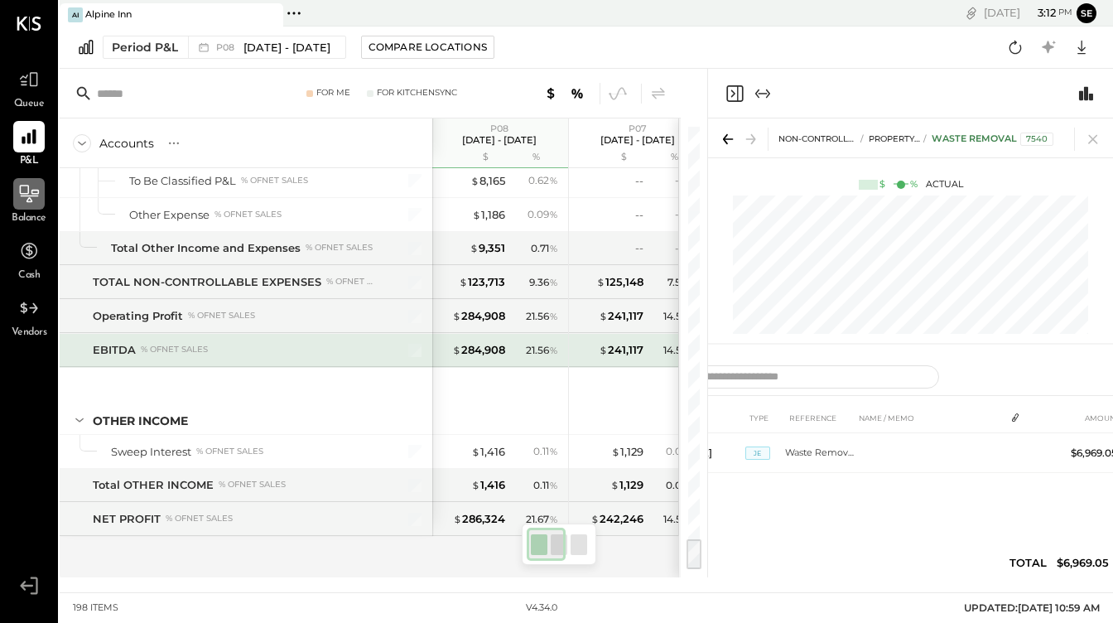
click at [111, 350] on div "EBITDA" at bounding box center [114, 350] width 43 height 16
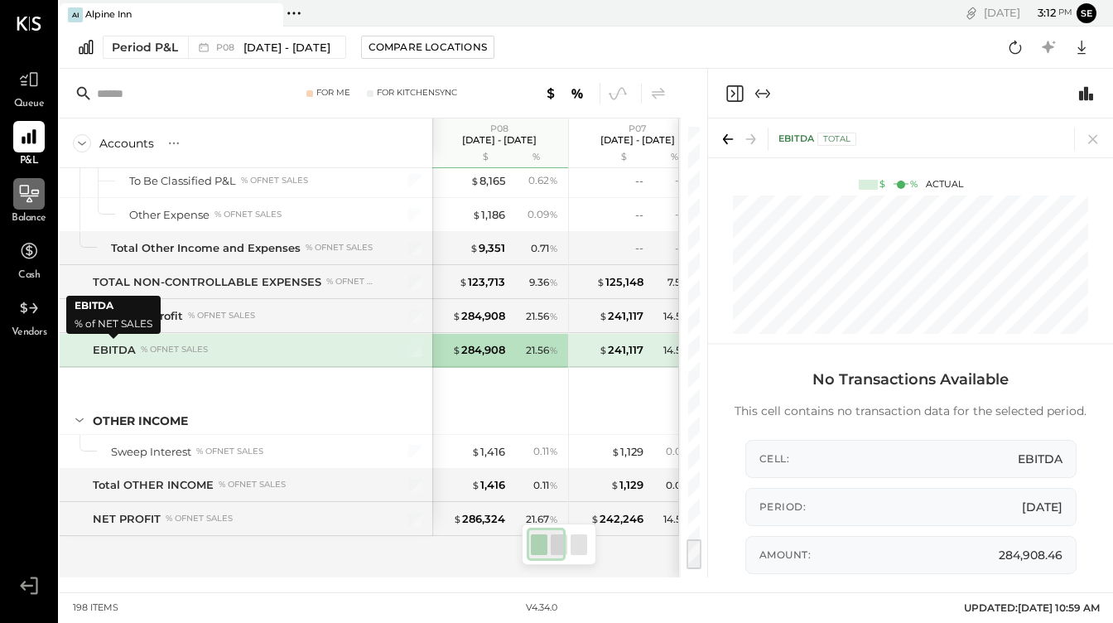
click at [111, 350] on div "EBITDA" at bounding box center [114, 350] width 43 height 16
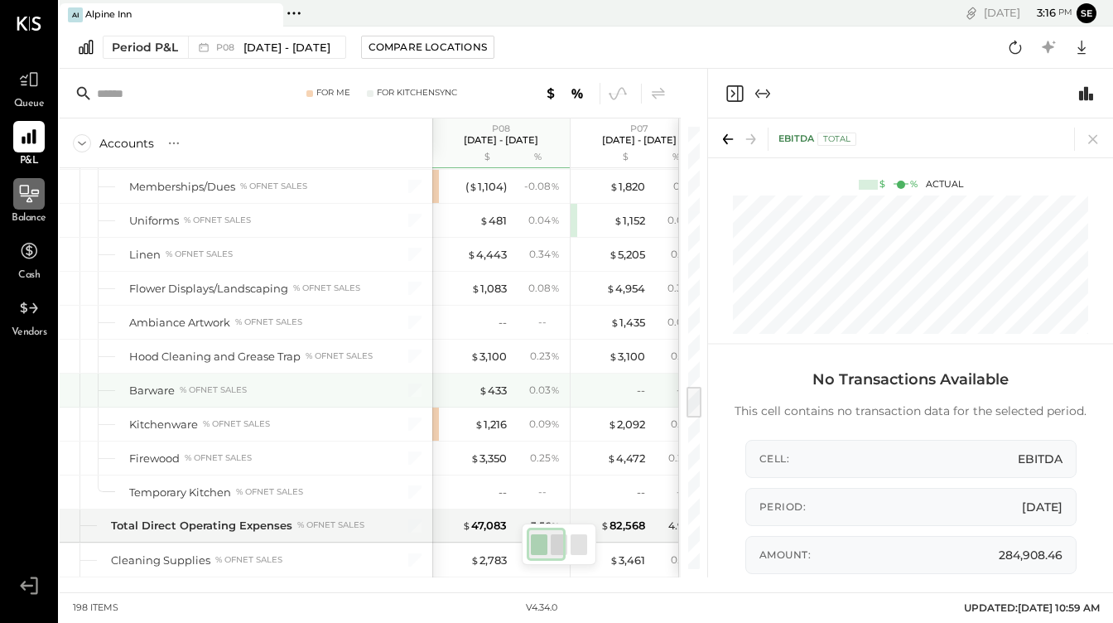
scroll to position [3637, 0]
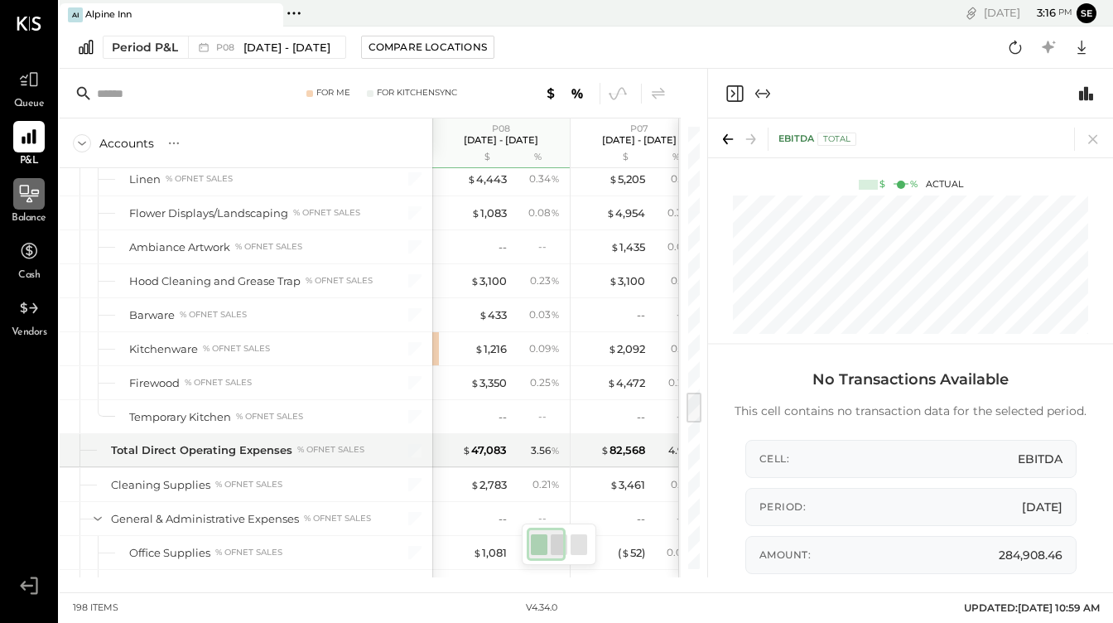
click at [157, 91] on input "text" at bounding box center [186, 94] width 178 height 30
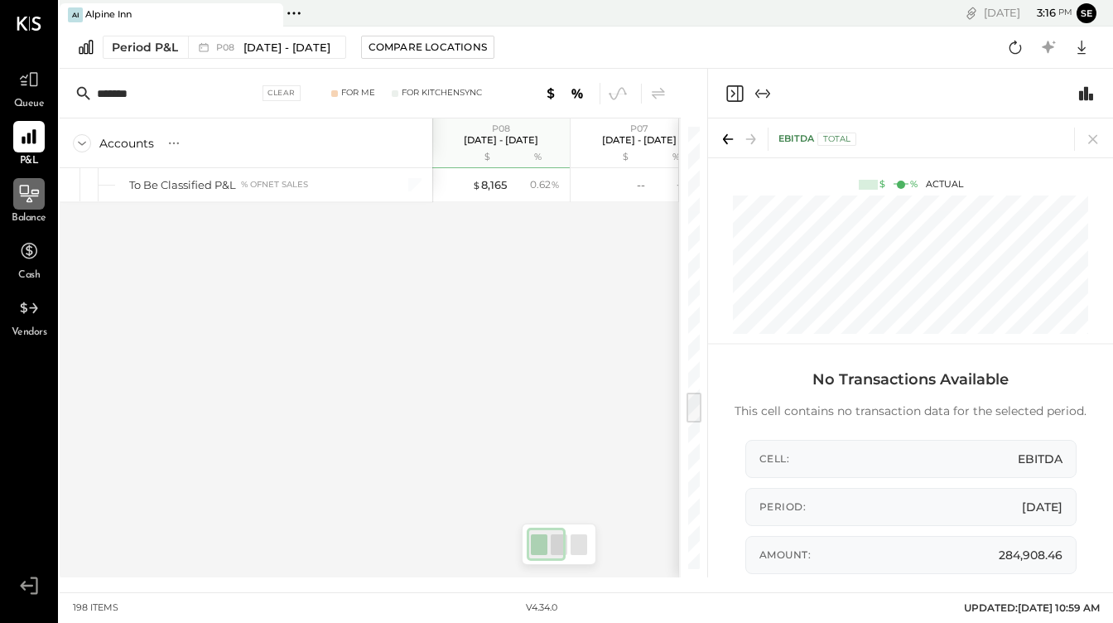
scroll to position [0, 0]
type input "**********"
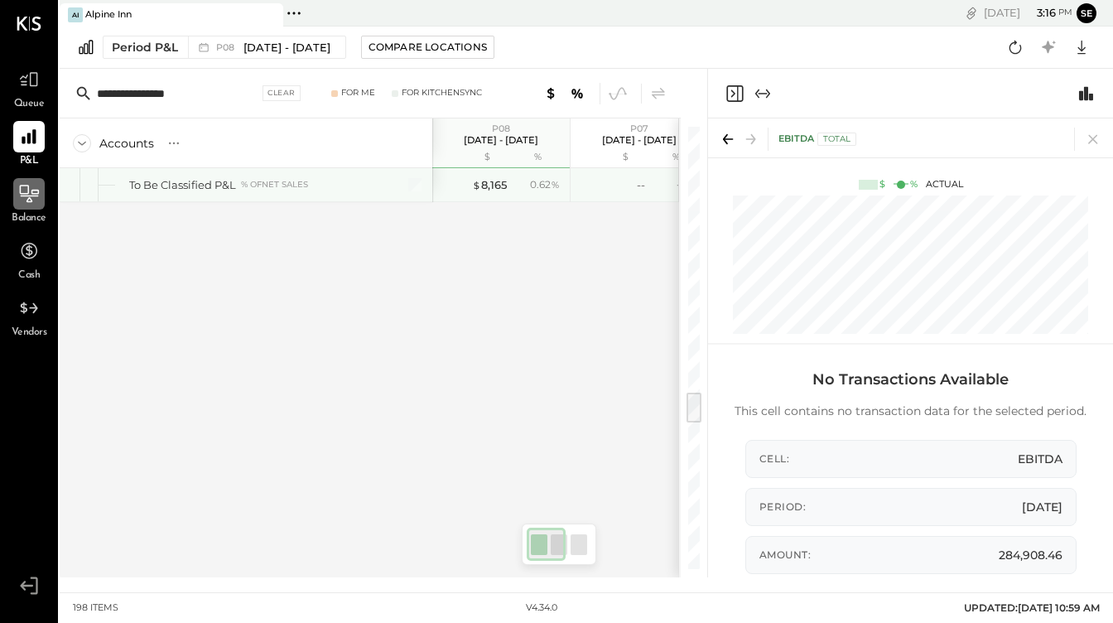
click at [183, 182] on div "To Be Classified P&L" at bounding box center [182, 185] width 107 height 16
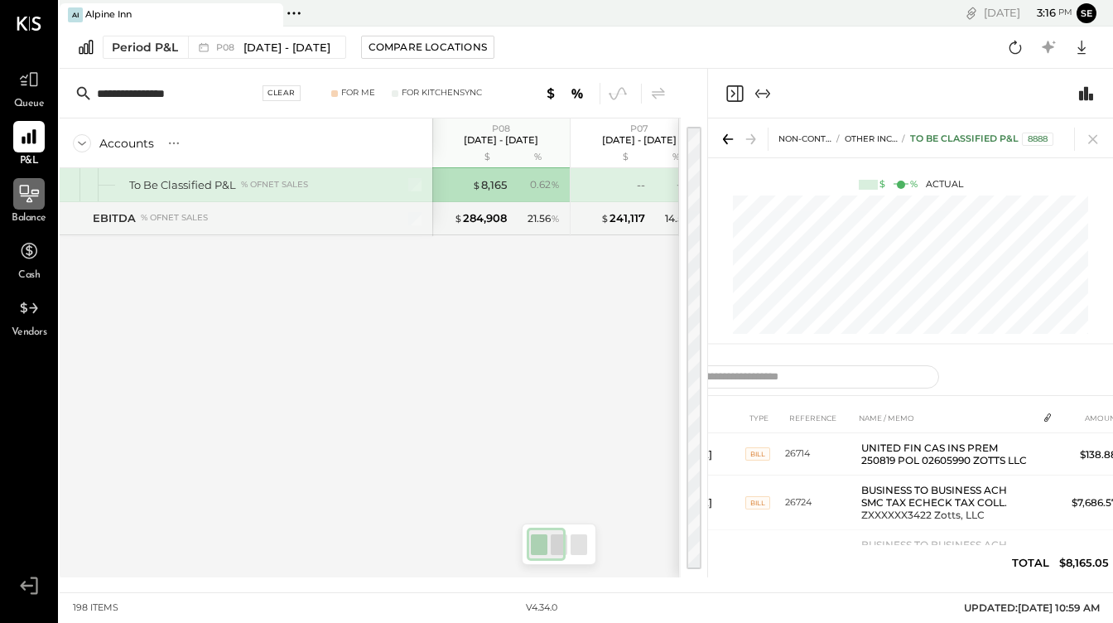
click at [293, 97] on div "Clear" at bounding box center [282, 93] width 38 height 16
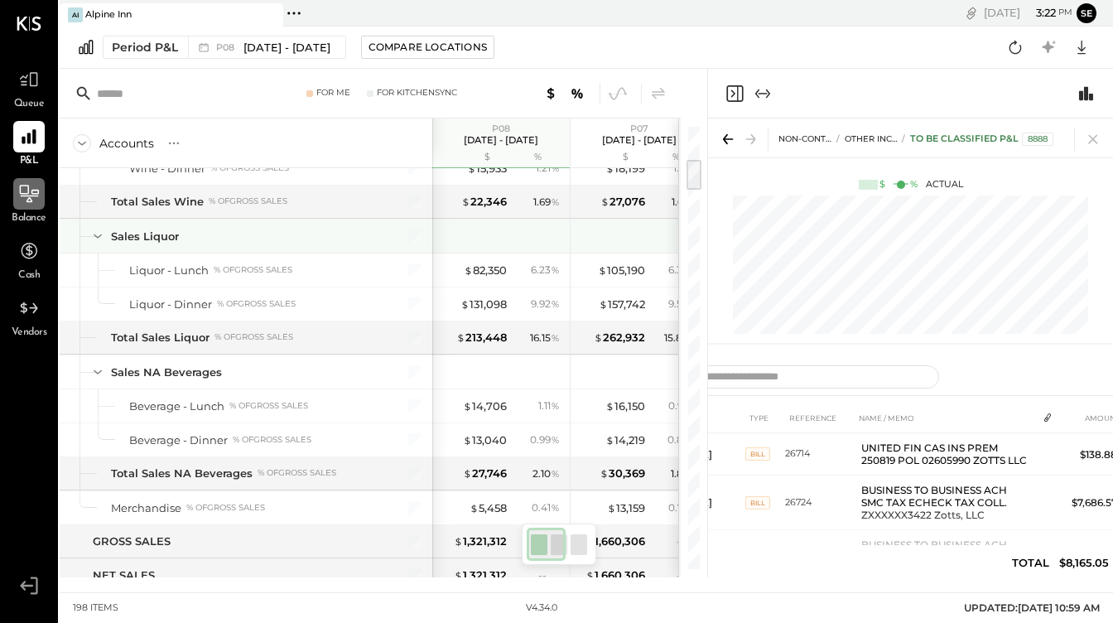
scroll to position [450, 0]
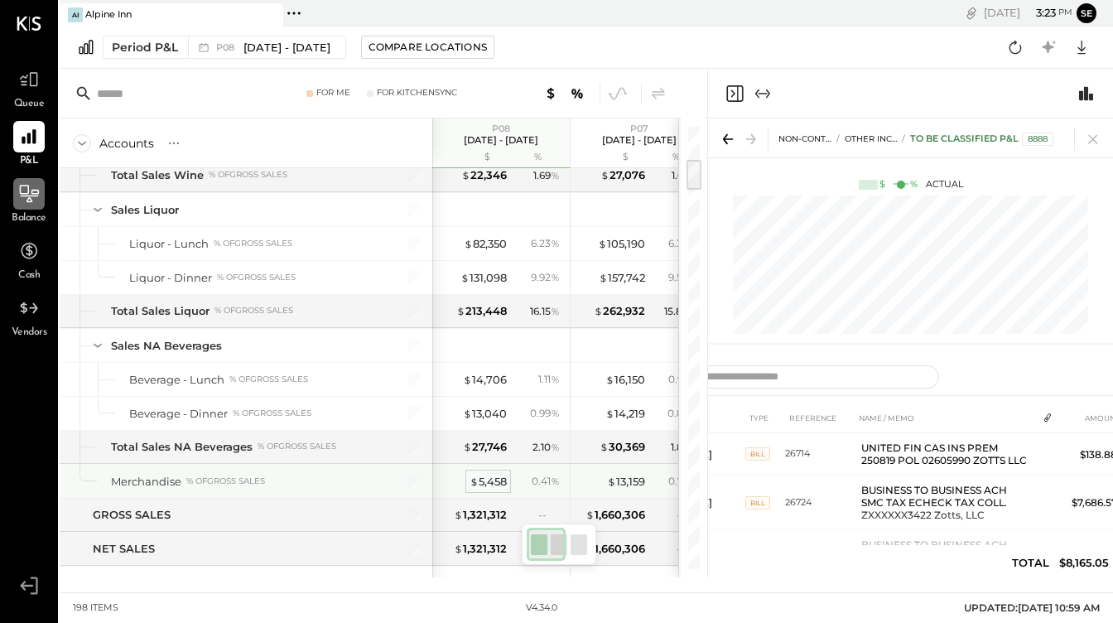
click at [489, 479] on div "$ 5,458" at bounding box center [488, 482] width 37 height 16
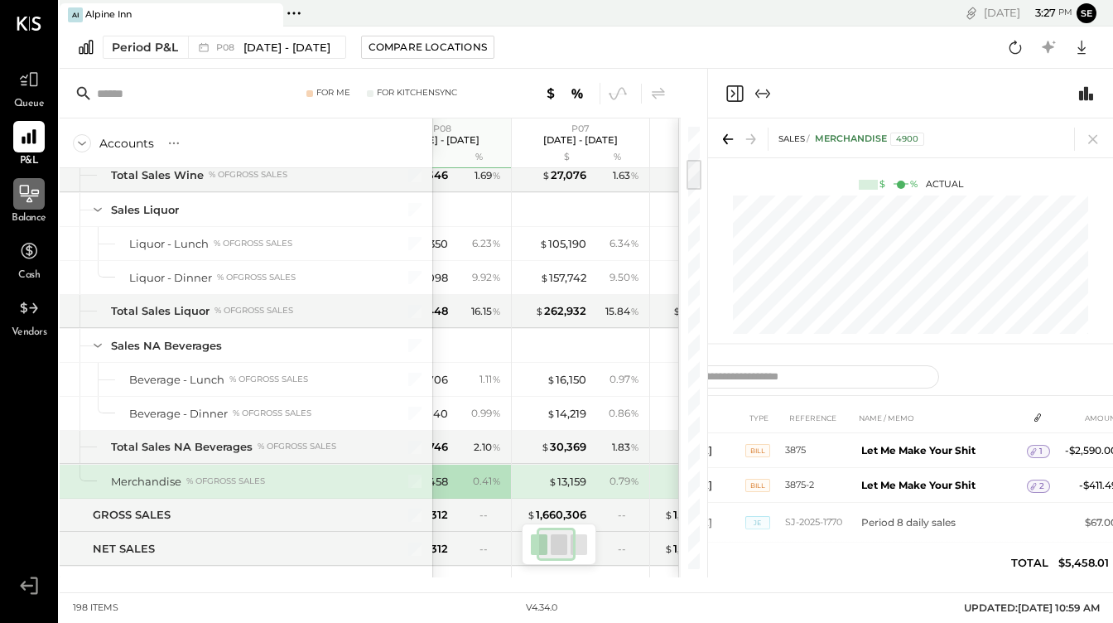
scroll to position [0, 63]
click at [555, 490] on div "$ 13,159 0.79 %" at bounding box center [578, 482] width 124 height 33
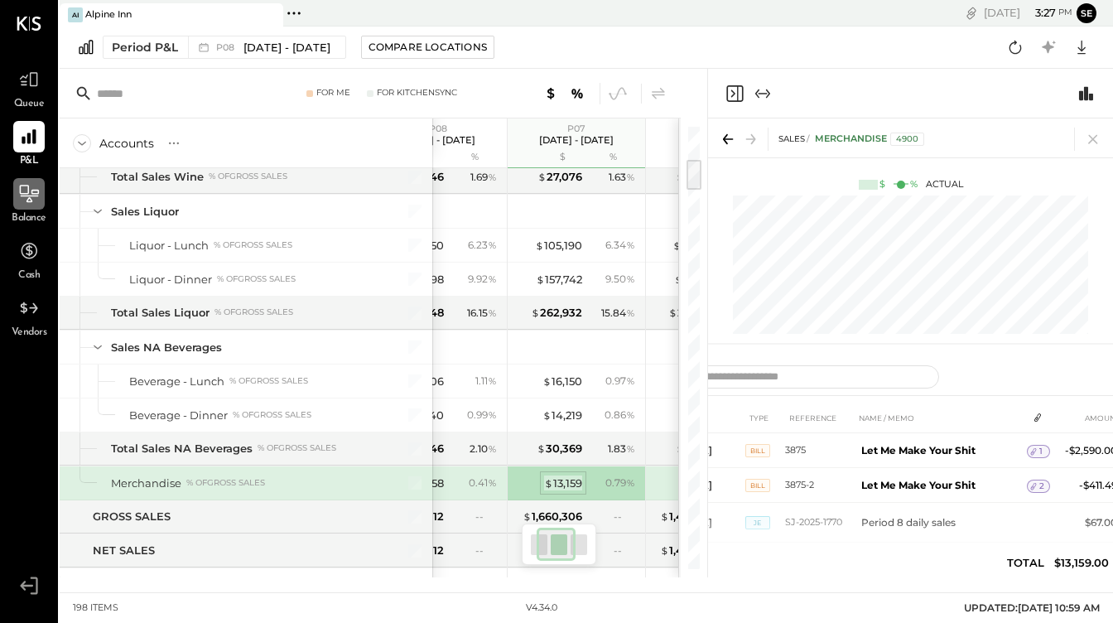
click at [563, 481] on div "$ 13,159" at bounding box center [563, 484] width 38 height 16
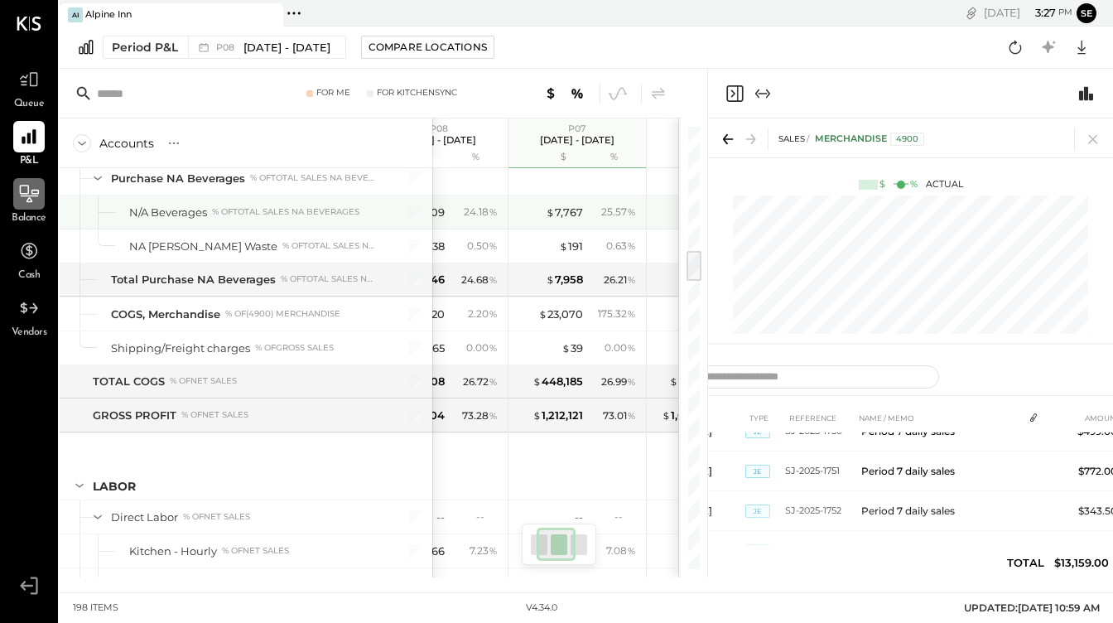
scroll to position [1693, 0]
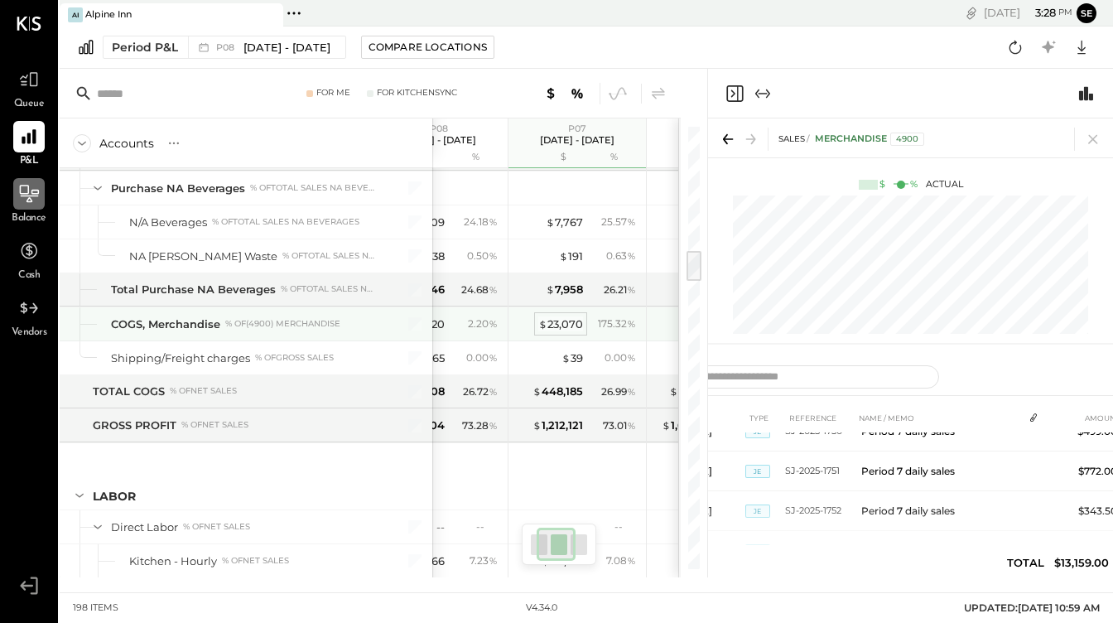
click at [565, 326] on div "$ 23,070" at bounding box center [561, 324] width 45 height 16
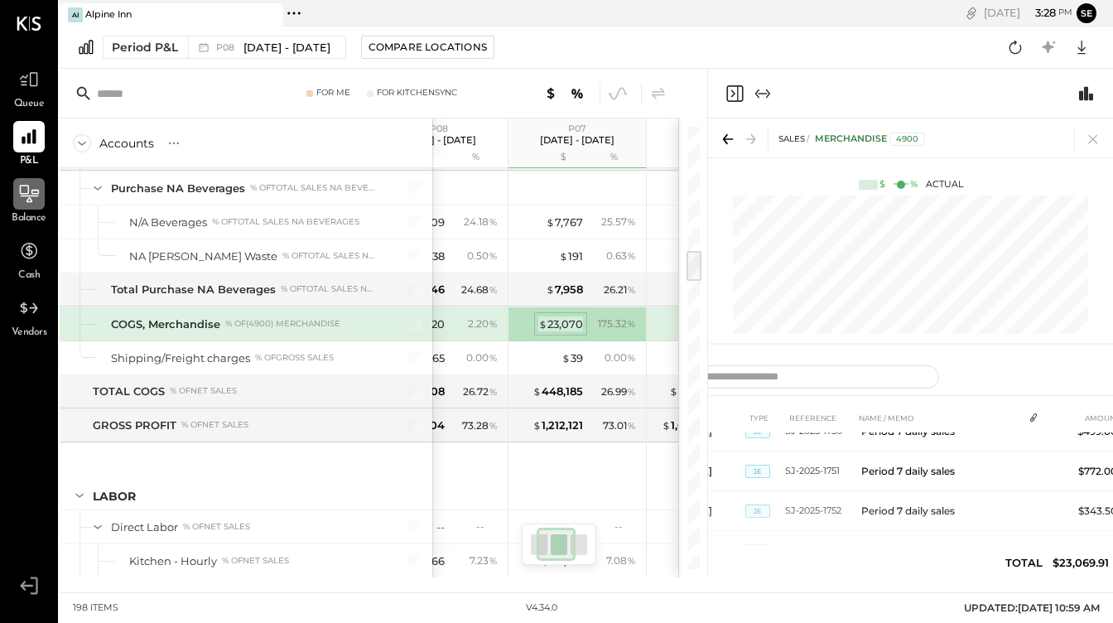
scroll to position [128, 0]
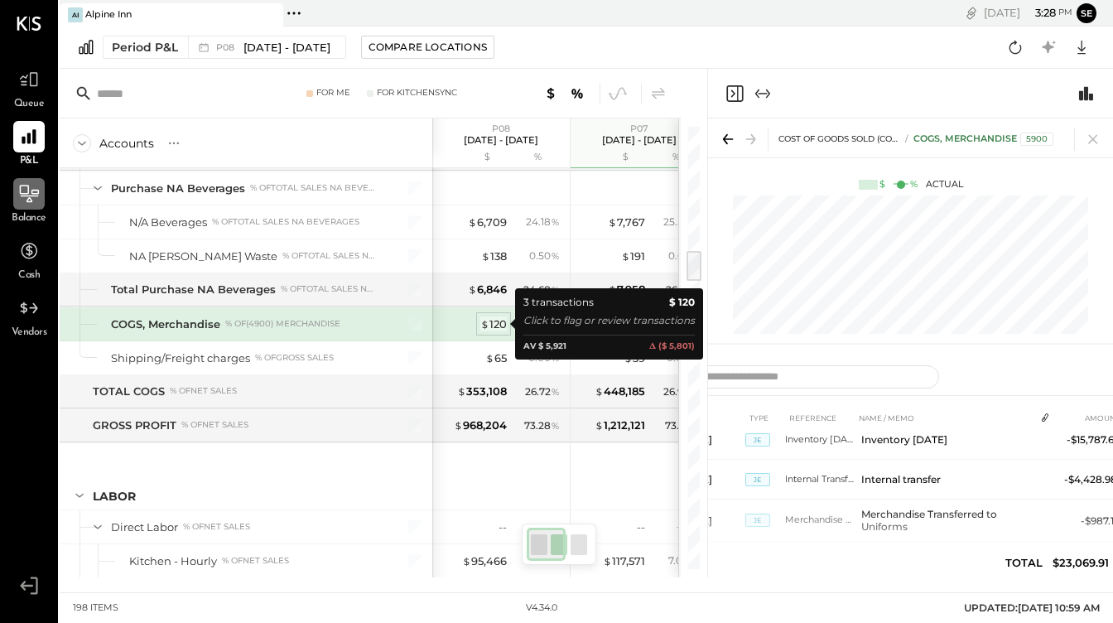
scroll to position [128, 0]
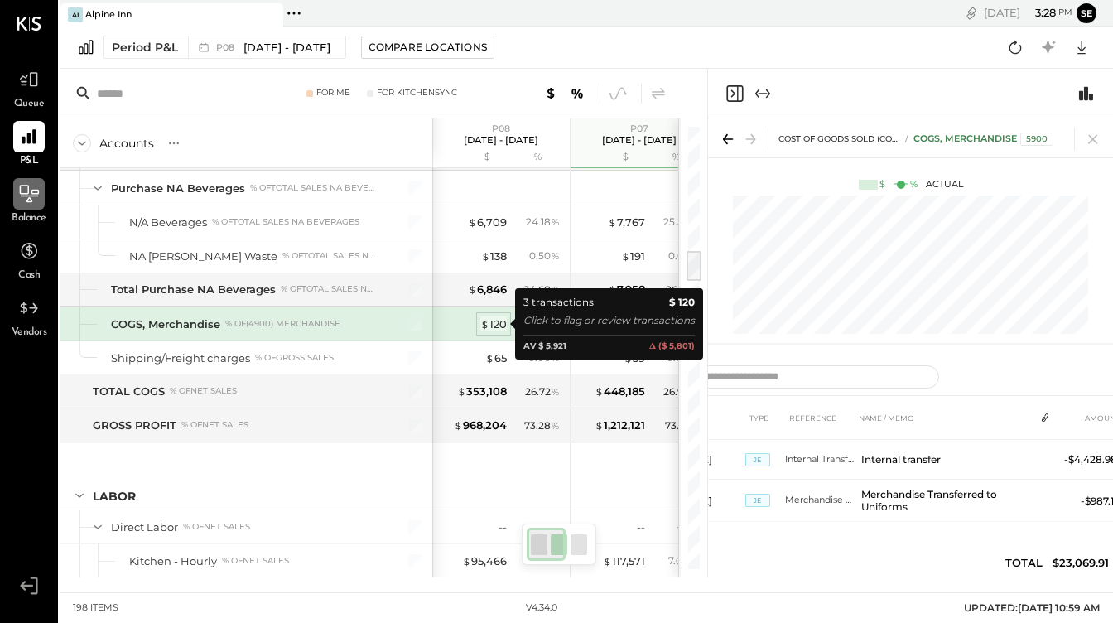
click at [491, 327] on div "$ 120" at bounding box center [494, 324] width 27 height 16
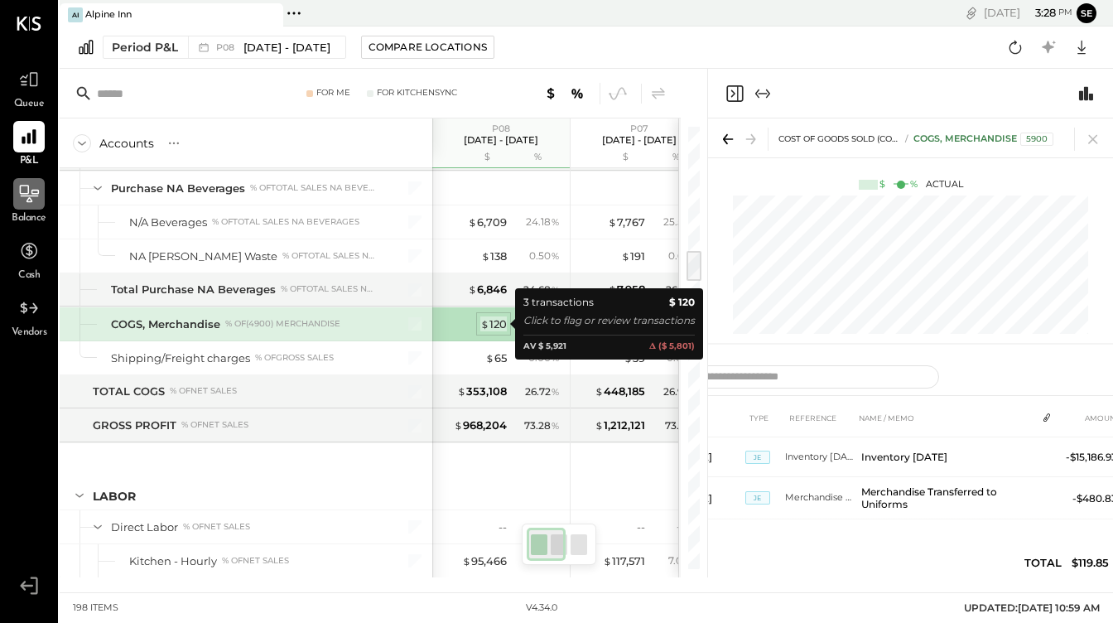
scroll to position [35, 0]
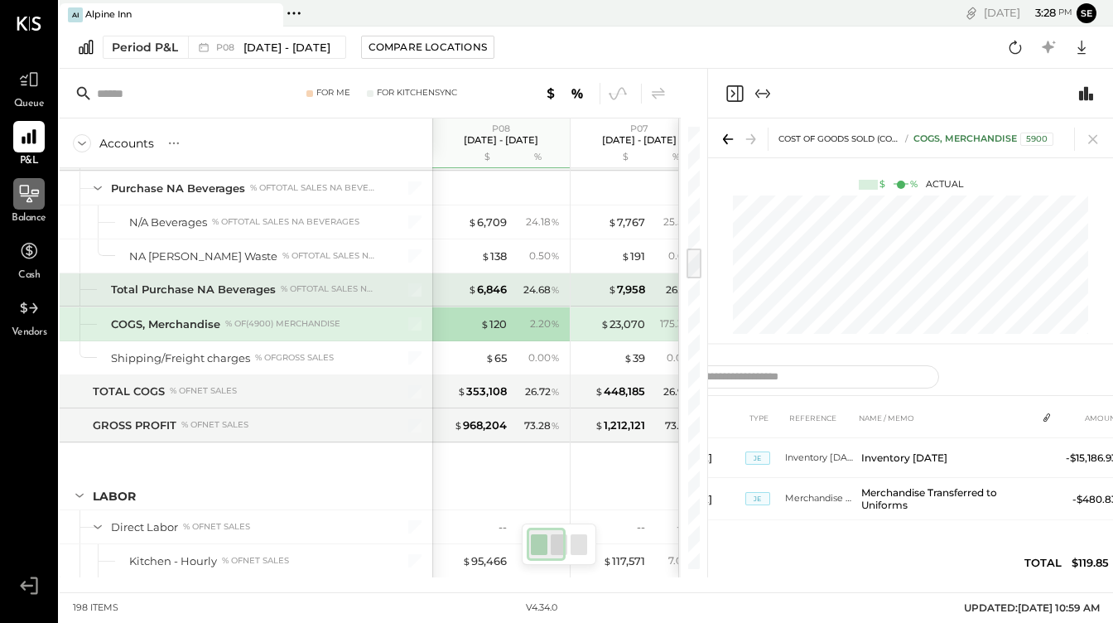
scroll to position [1660, 0]
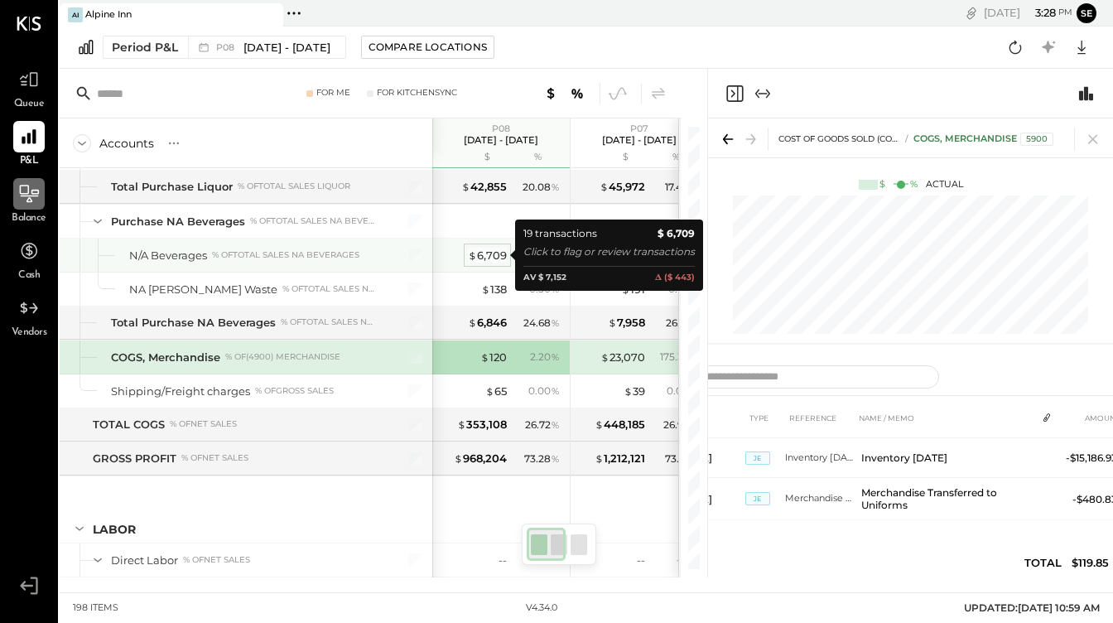
click at [496, 258] on div "$ 6,709" at bounding box center [487, 256] width 39 height 16
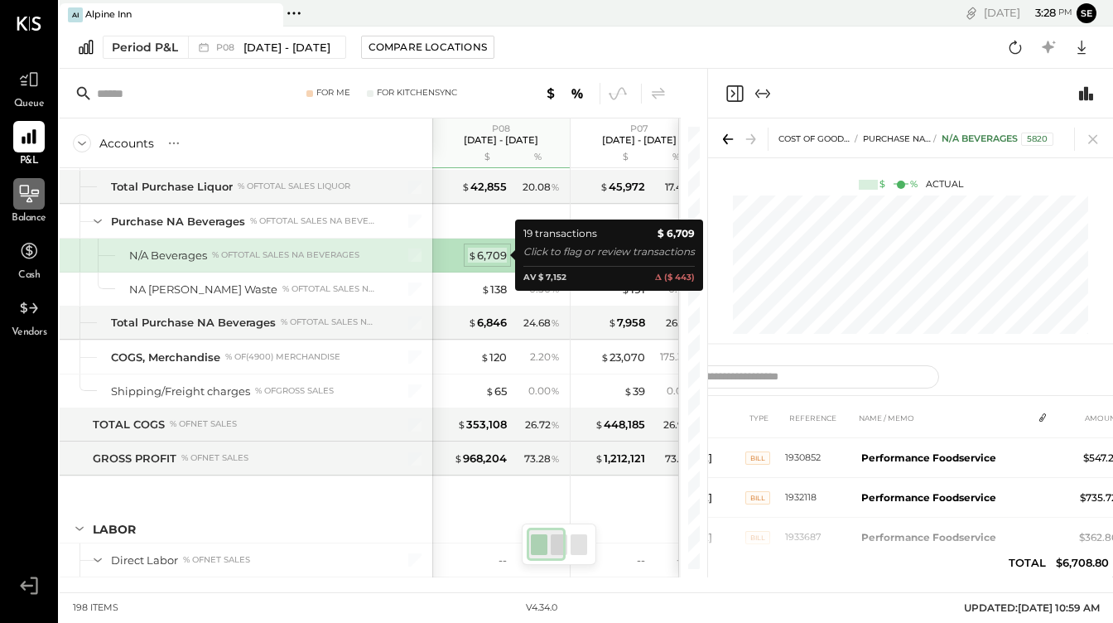
scroll to position [499, 0]
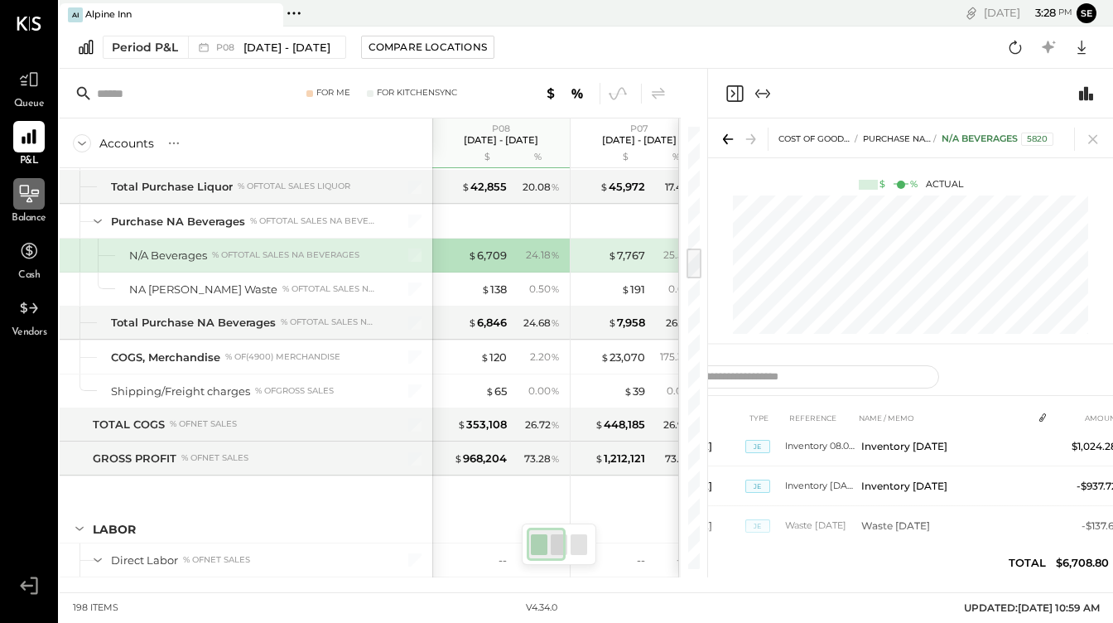
scroll to position [561, 0]
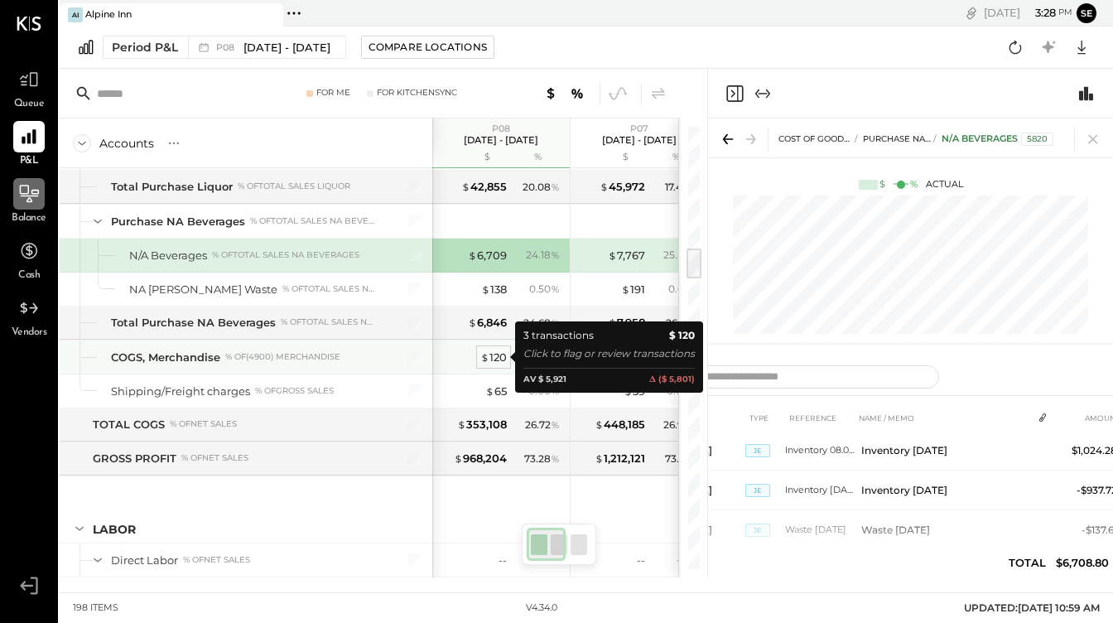
click at [491, 356] on div "$ 120" at bounding box center [494, 358] width 27 height 16
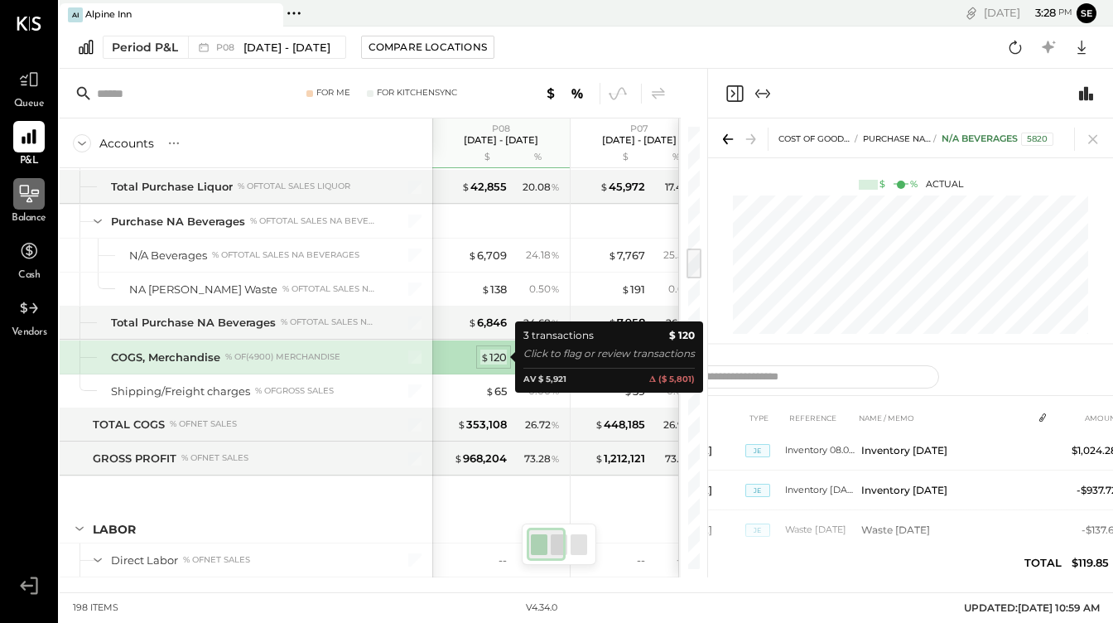
scroll to position [35, 0]
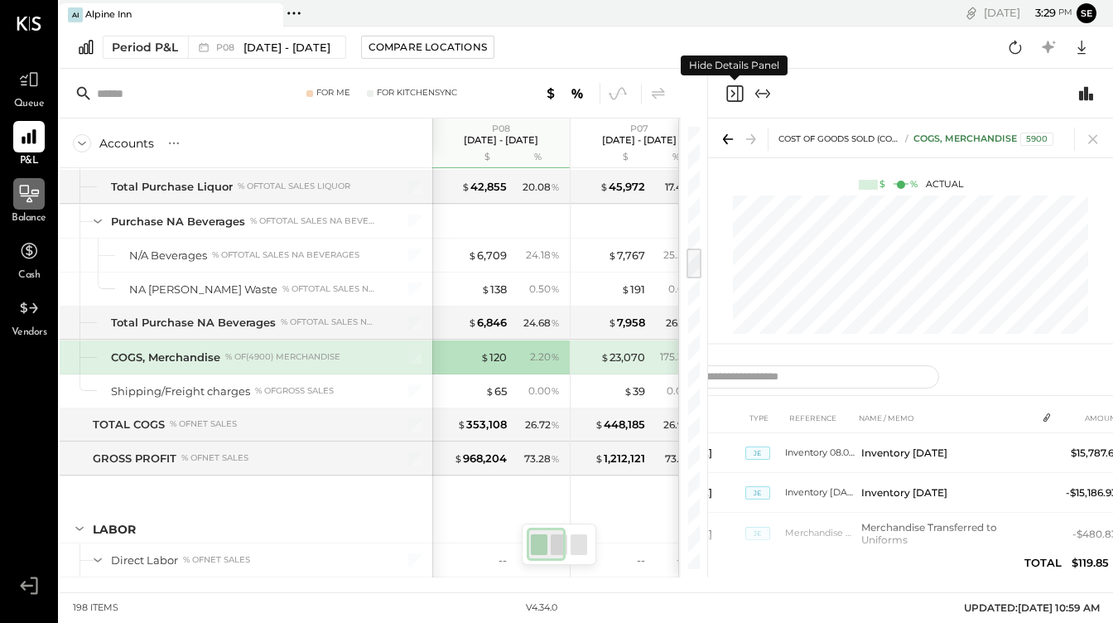
click at [740, 89] on icon "Close panel" at bounding box center [735, 94] width 20 height 20
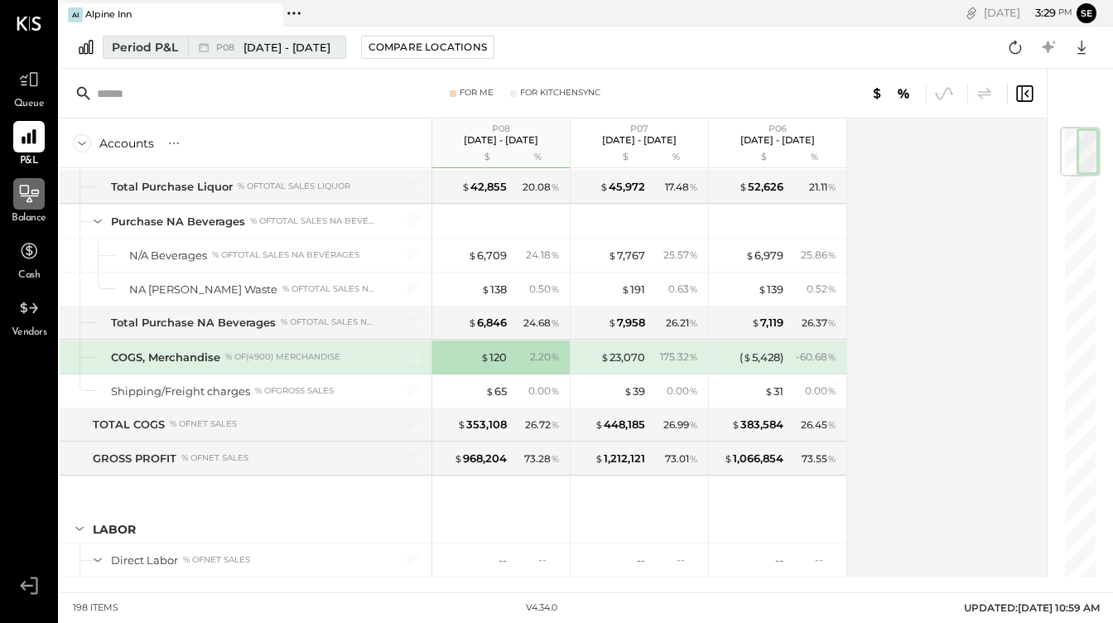
click at [329, 47] on div "P08 Aug 4 - 31, 2025" at bounding box center [262, 47] width 149 height 22
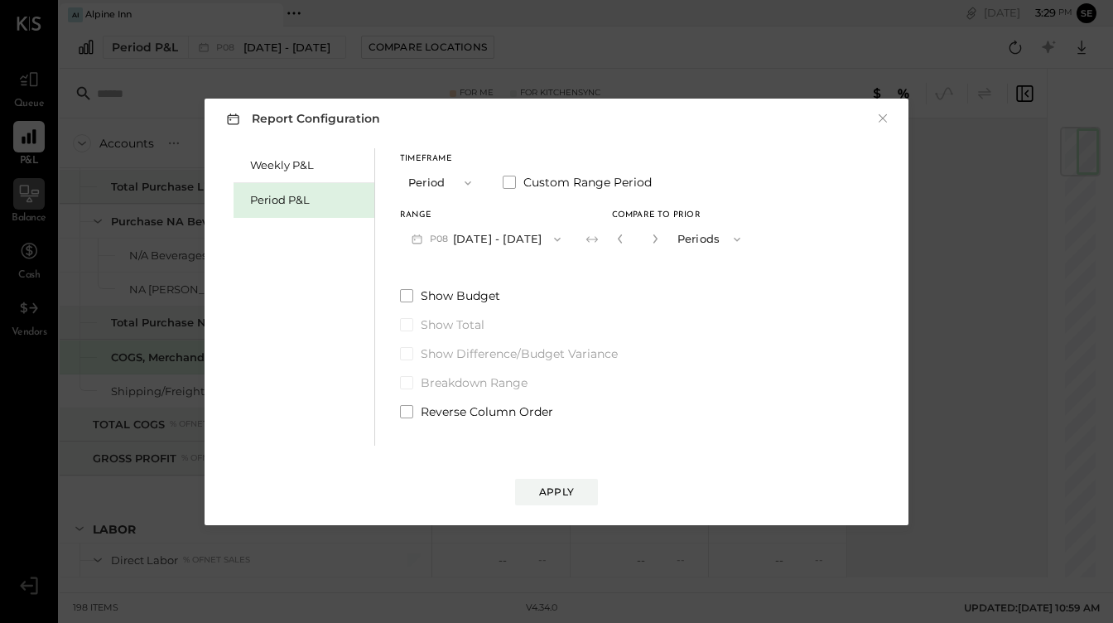
click at [658, 238] on button "button" at bounding box center [655, 238] width 13 height 18
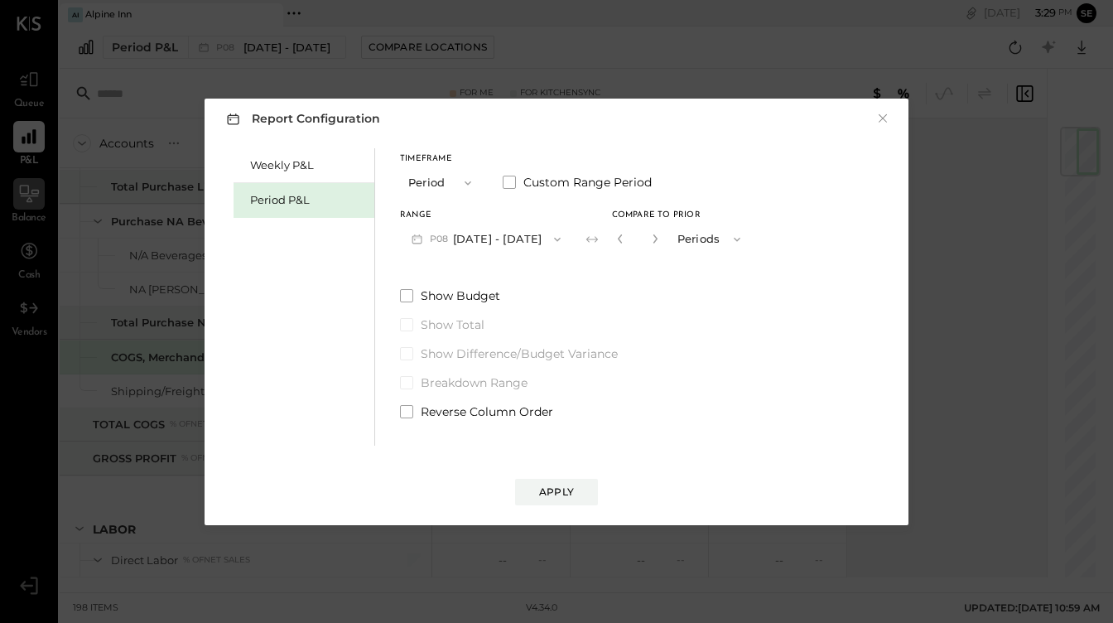
click at [654, 248] on div "*" at bounding box center [637, 239] width 51 height 31
click at [653, 243] on icon "button" at bounding box center [655, 239] width 10 height 10
type input "*"
click at [558, 492] on div "Apply" at bounding box center [556, 492] width 35 height 14
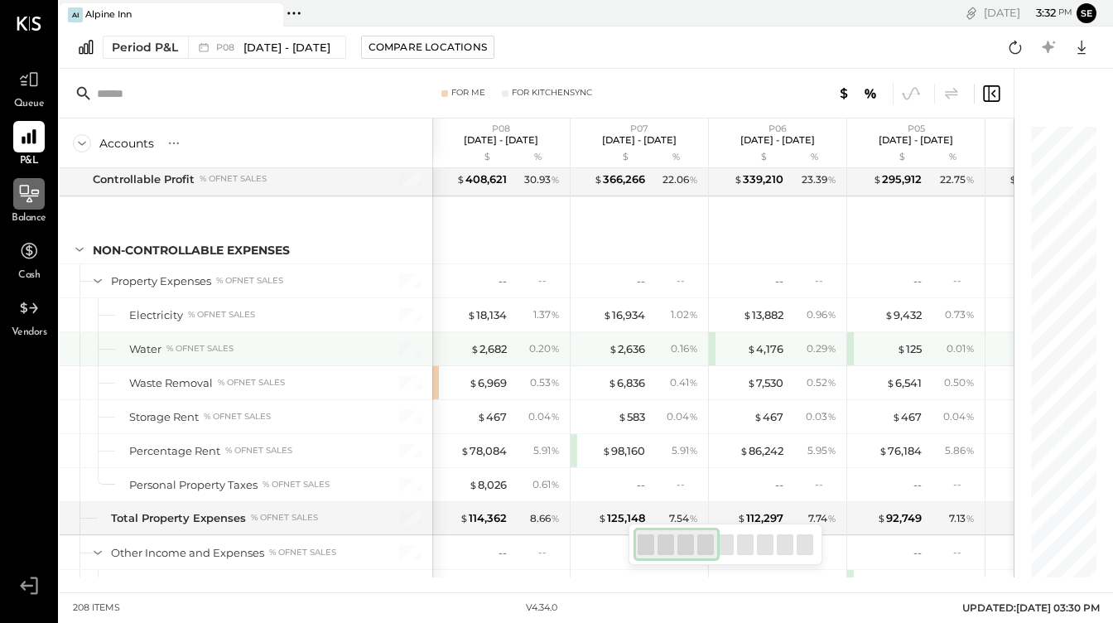
scroll to position [5525, 0]
